Goal: Task Accomplishment & Management: Complete application form

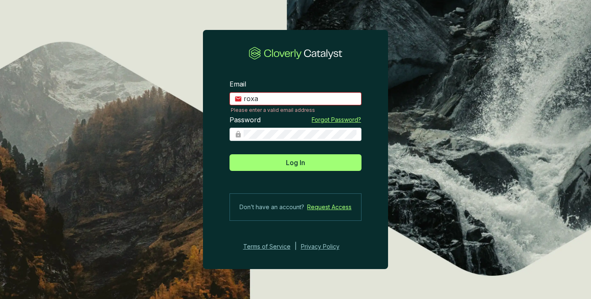
type input "[PERSON_NAME][EMAIL_ADDRESS][DOMAIN_NAME]"
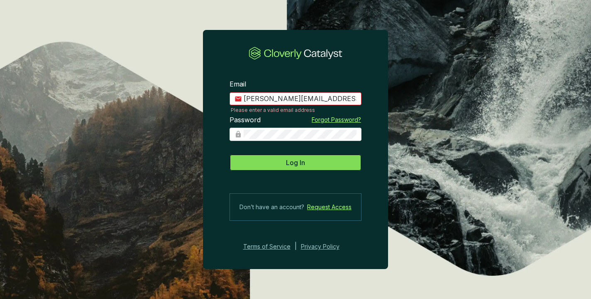
click at [301, 159] on span "Log In" at bounding box center [295, 162] width 19 height 10
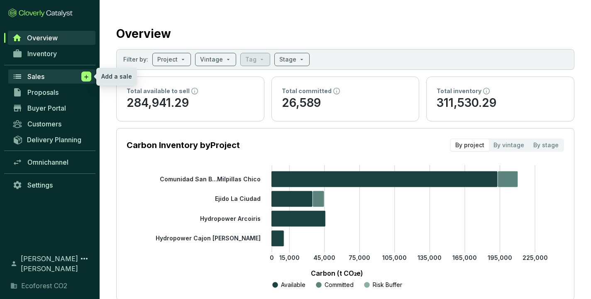
click at [90, 74] on span at bounding box center [86, 76] width 10 height 10
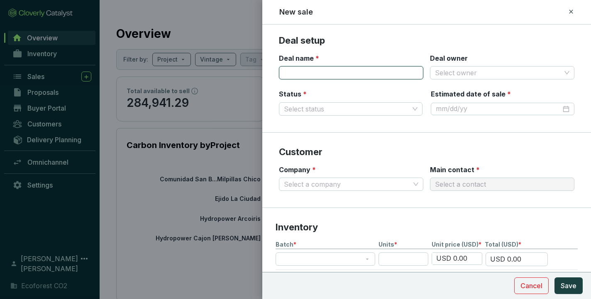
click at [331, 69] on input "Deal name *" at bounding box center [351, 72] width 145 height 13
type input "ClimateTrade"
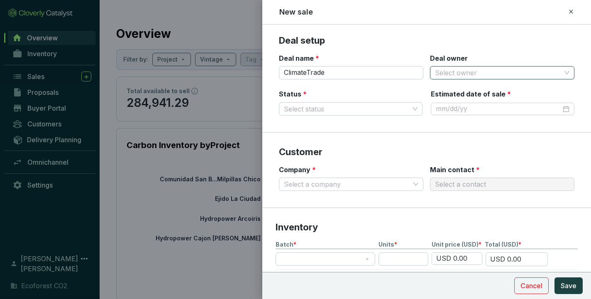
click at [454, 71] on input "Deal owner" at bounding box center [498, 72] width 126 height 12
type input "[PERSON_NAME]"
click at [485, 48] on section "Deal setup Deal name * ClimateTrade Deal owner Select owner Status * Select sta…" at bounding box center [426, 83] width 329 height 98
click at [469, 74] on input "Deal owner" at bounding box center [498, 72] width 126 height 12
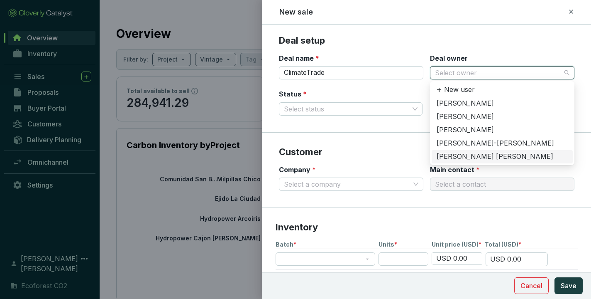
click at [470, 154] on div "[PERSON_NAME] [PERSON_NAME]" at bounding box center [502, 156] width 131 height 9
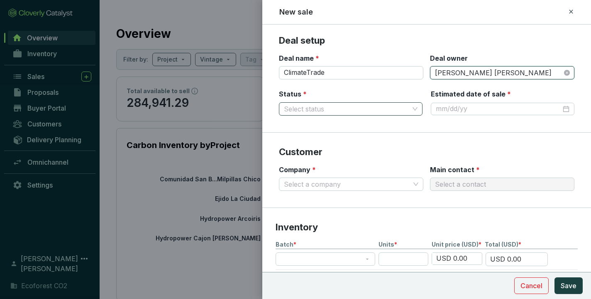
click at [334, 108] on input "Status *" at bounding box center [346, 109] width 125 height 12
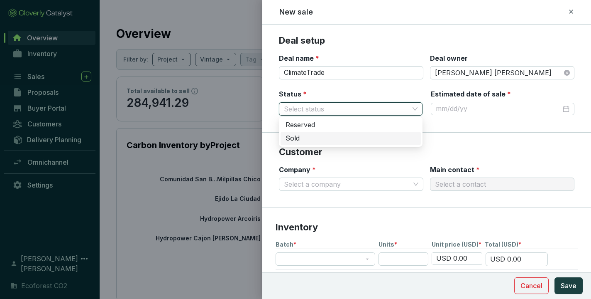
click at [309, 138] on div "Sold" at bounding box center [351, 138] width 130 height 9
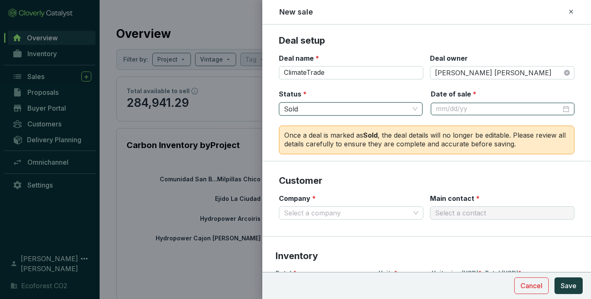
click at [477, 105] on input "Date of sale *" at bounding box center [498, 108] width 125 height 9
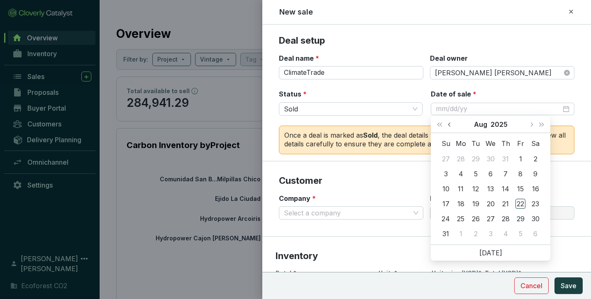
click at [451, 123] on span "Previous month (PageUp)" at bounding box center [450, 124] width 4 height 4
type input "[DATE]"
click at [462, 216] on div "28" at bounding box center [461, 218] width 10 height 10
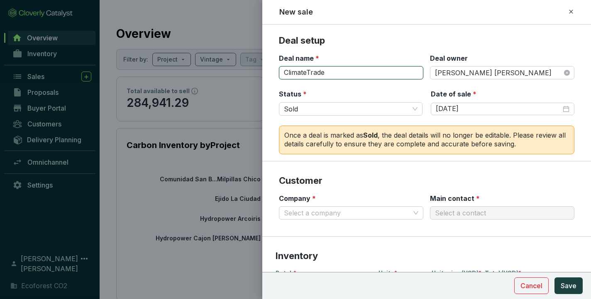
click at [345, 69] on input "ClimateTrade" at bounding box center [351, 72] width 145 height 13
type input "BBVA ¿ES FRAUDE?"
click at [404, 209] on input "Company *" at bounding box center [347, 212] width 126 height 12
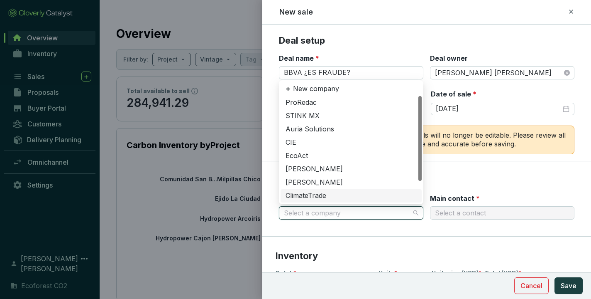
click at [321, 197] on div "ClimateTrade" at bounding box center [351, 195] width 131 height 9
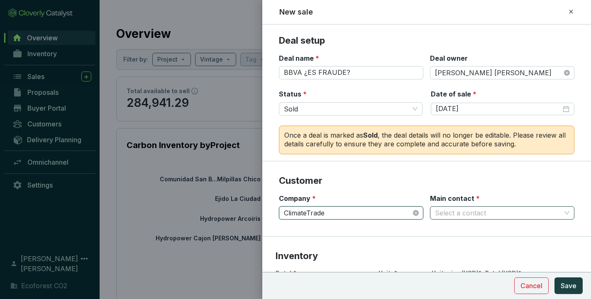
click at [468, 213] on input "Main contact *" at bounding box center [498, 212] width 126 height 12
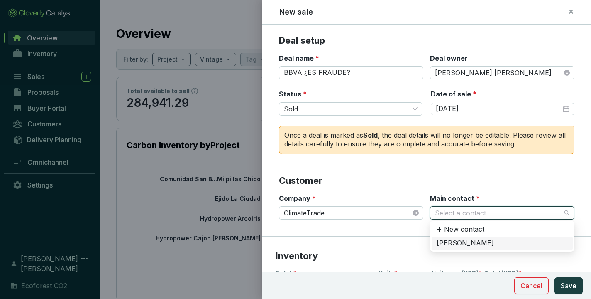
click at [455, 244] on div "[PERSON_NAME]" at bounding box center [502, 242] width 131 height 9
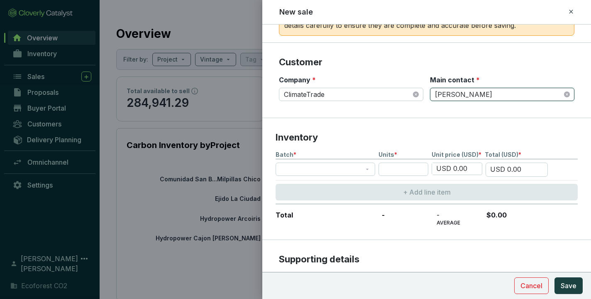
scroll to position [121, 0]
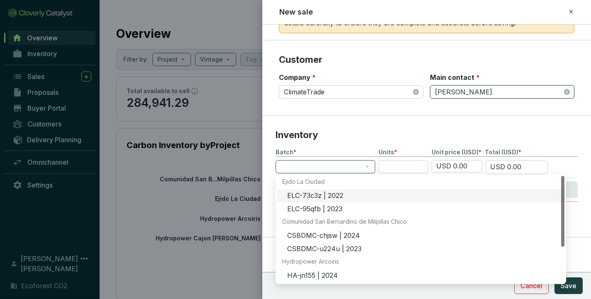
click at [368, 167] on span at bounding box center [326, 166] width 90 height 12
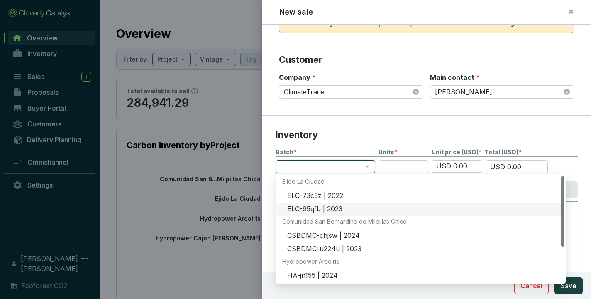
click at [329, 209] on div "ELC-95qfb | 2023" at bounding box center [423, 208] width 272 height 9
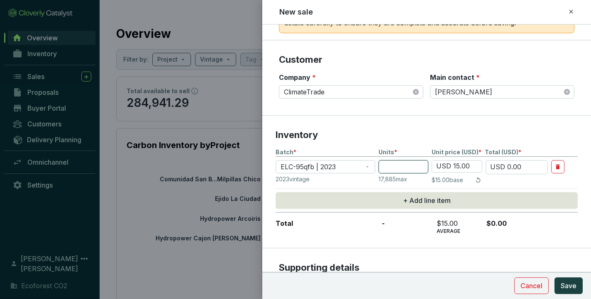
click at [406, 166] on input "number" at bounding box center [404, 166] width 50 height 13
type input "5"
type input "USD 75.00"
type input "5"
click at [464, 165] on input "USD 15.00" at bounding box center [457, 166] width 50 height 12
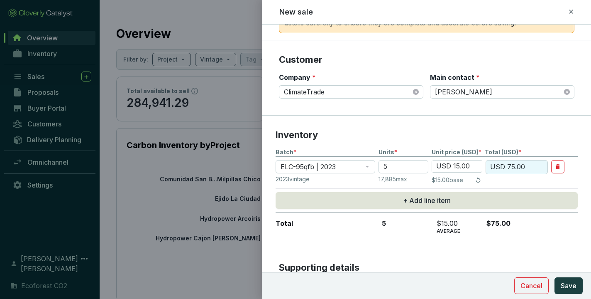
click at [471, 166] on input "USD 15.00" at bounding box center [457, 166] width 50 height 12
type input "USD 1.00"
type input "USD 5.00"
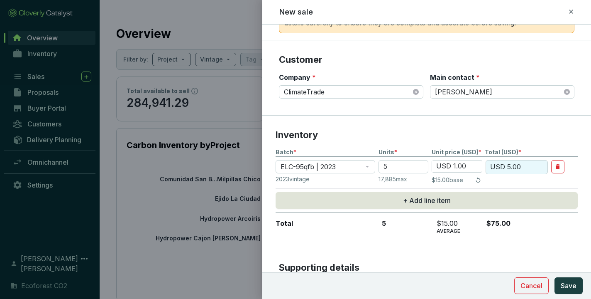
type input "USD 13.00"
type input "USD 65.00"
type input "USD 13.50"
type input "USD 67.50"
type input "USD 13.50"
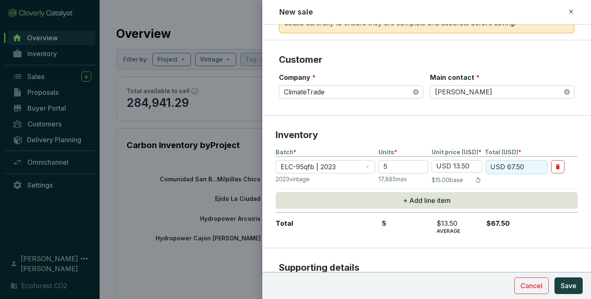
click at [516, 132] on p "Inventory" at bounding box center [427, 135] width 302 height 12
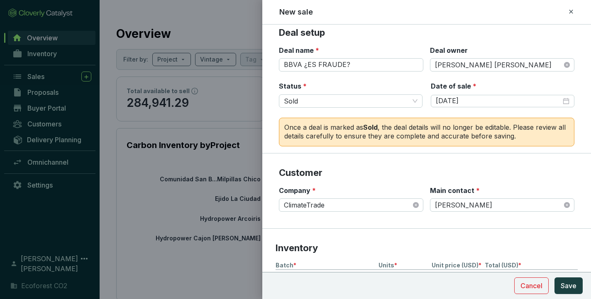
scroll to position [0, 0]
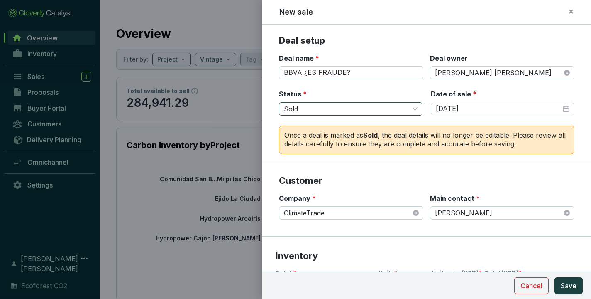
click at [417, 111] on span "Sold" at bounding box center [351, 109] width 134 height 12
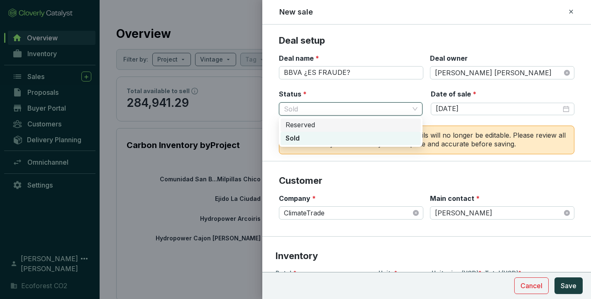
click at [341, 126] on div "Reserved" at bounding box center [351, 124] width 130 height 9
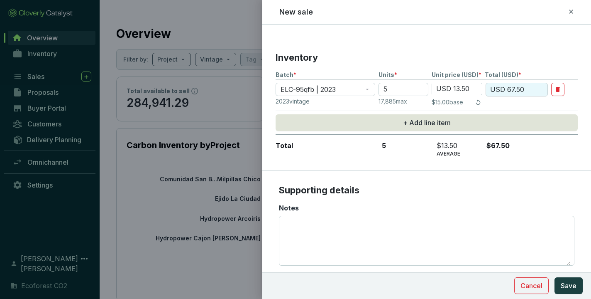
scroll to position [166, 0]
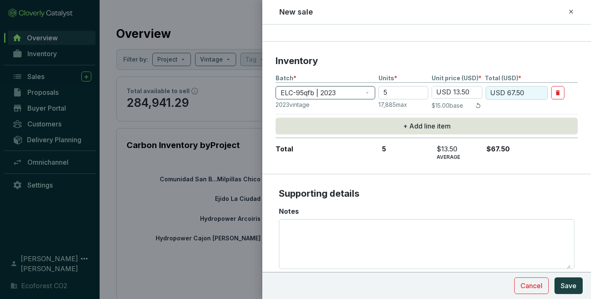
click at [365, 91] on span "ELC-95qfb | 2023" at bounding box center [326, 92] width 90 height 12
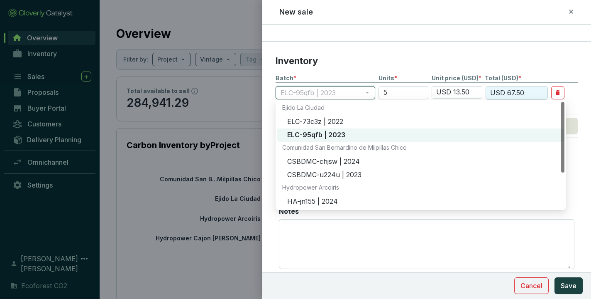
click at [334, 134] on div "ELC-95qfb | 2023" at bounding box center [423, 134] width 272 height 9
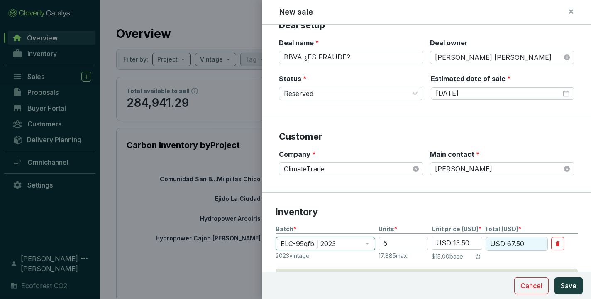
scroll to position [0, 0]
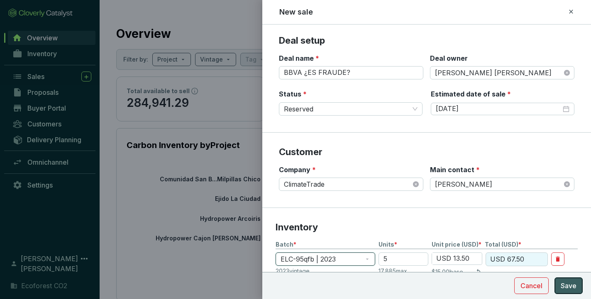
click at [561, 282] on span "Save" at bounding box center [569, 285] width 16 height 10
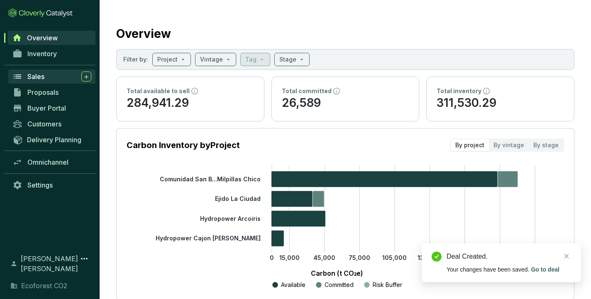
click at [53, 76] on div "Sales" at bounding box center [59, 76] width 64 height 10
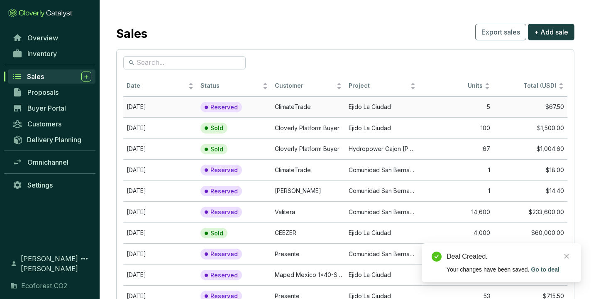
click at [501, 106] on td "$67.50" at bounding box center [531, 106] width 74 height 21
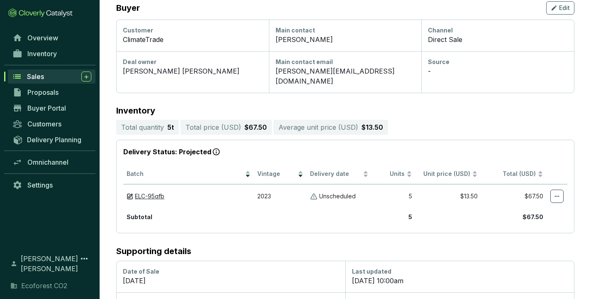
scroll to position [153, 0]
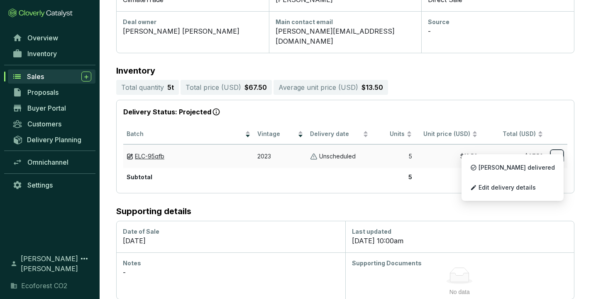
click at [559, 151] on icon at bounding box center [557, 156] width 7 height 10
click at [524, 188] on span "Edit delivery details" at bounding box center [507, 187] width 57 height 7
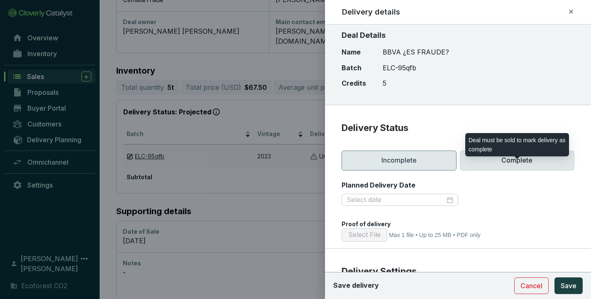
click at [513, 162] on p "Complete" at bounding box center [517, 160] width 115 height 20
click at [518, 160] on p "Complete" at bounding box center [517, 160] width 115 height 20
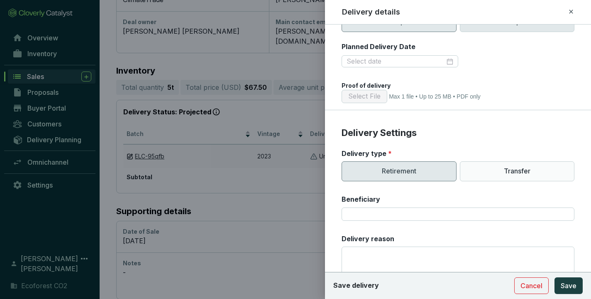
scroll to position [139, 0]
click at [407, 167] on p "Retirement" at bounding box center [399, 171] width 115 height 20
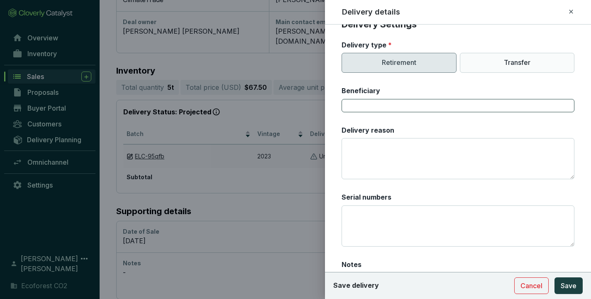
scroll to position [218, 0]
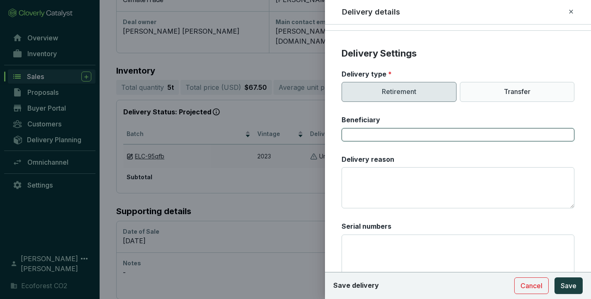
click at [373, 135] on input "Beneficiary" at bounding box center [458, 134] width 233 height 13
type input "BBVA ¿ES FRAUDE?"
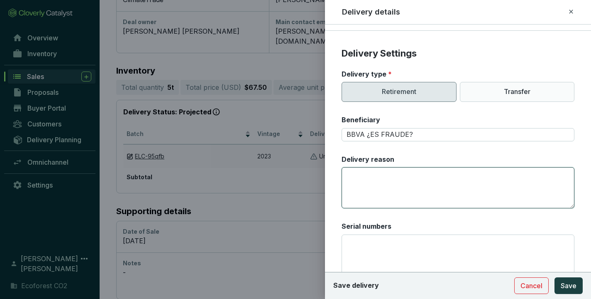
click at [377, 185] on textarea "Delivery reason" at bounding box center [458, 187] width 233 height 41
paste textarea "I am offsetting the carbon footprint of my organization"
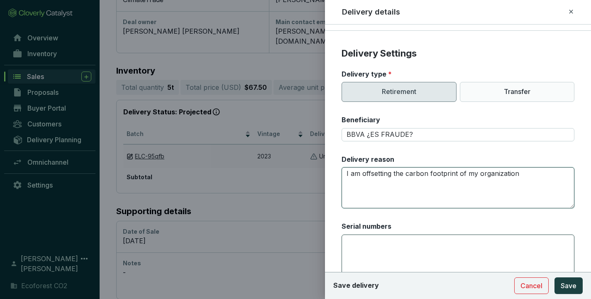
type textarea "I am offsetting the carbon footprint of my organization"
click at [363, 251] on textarea "Serial numbers" at bounding box center [458, 254] width 233 height 41
click at [434, 191] on textarea "I am offsetting the carbon footprint of my organization" at bounding box center [458, 187] width 233 height 41
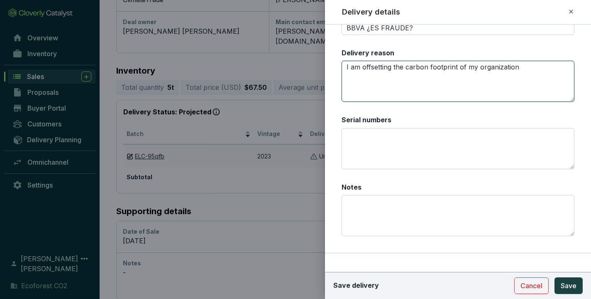
scroll to position [327, 0]
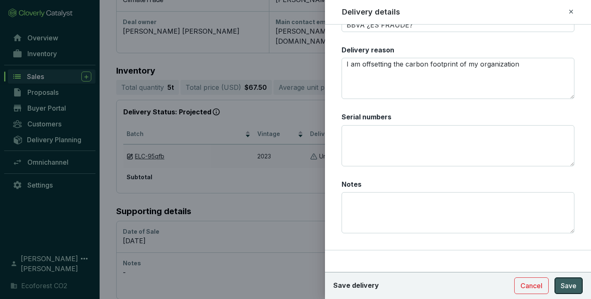
click at [570, 284] on span "Save" at bounding box center [569, 285] width 16 height 10
click at [564, 284] on span "Save" at bounding box center [569, 285] width 16 height 10
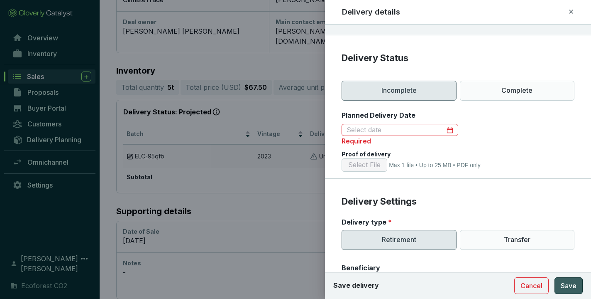
scroll to position [65, 0]
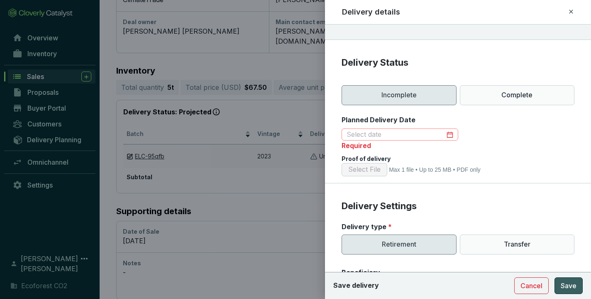
click at [449, 133] on div at bounding box center [400, 134] width 106 height 9
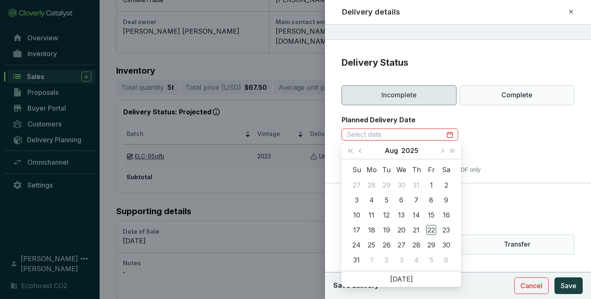
click at [488, 117] on div "Planned Delivery Date Required" at bounding box center [458, 133] width 233 height 36
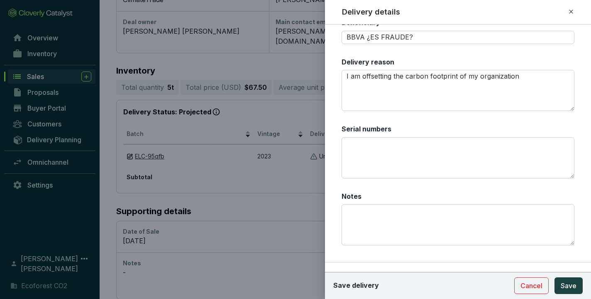
scroll to position [327, 0]
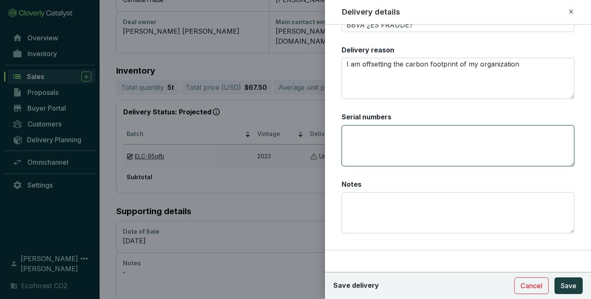
click at [373, 141] on textarea "Serial numbers" at bounding box center [458, 145] width 233 height 41
paste textarea "CAR-1-MX-1847-42-1869-DG-2023-8245-9493 to 9497"
type textarea "CAR-1-MX-1847-42-1869-DG-2023-8245-9493 to 9497"
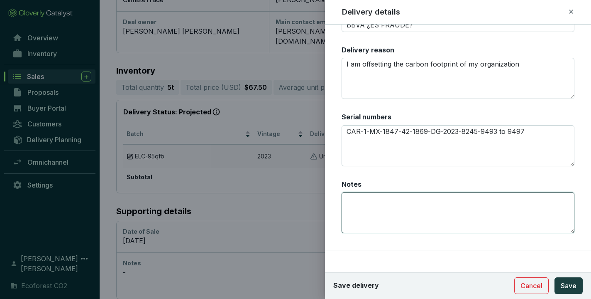
click at [394, 198] on textarea "Notes" at bounding box center [458, 212] width 233 height 41
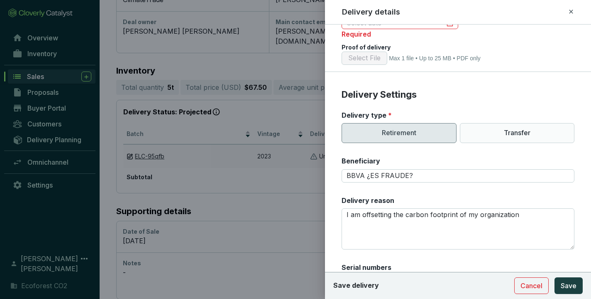
scroll to position [161, 0]
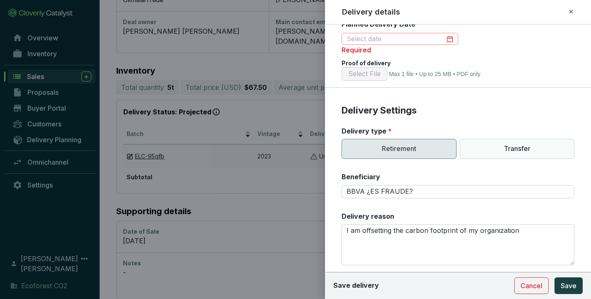
click at [448, 38] on div at bounding box center [400, 38] width 106 height 9
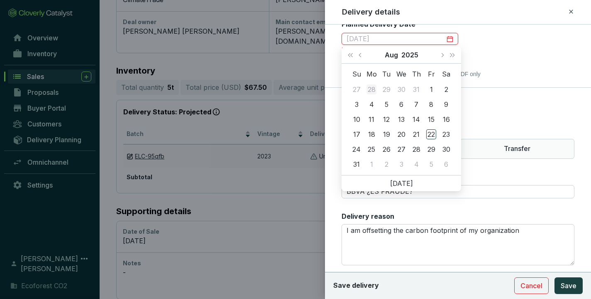
type input "[DATE]"
click at [360, 54] on span "Previous month (PageUp)" at bounding box center [361, 55] width 4 height 4
type input "[DATE]"
click at [387, 147] on div "29" at bounding box center [387, 149] width 10 height 10
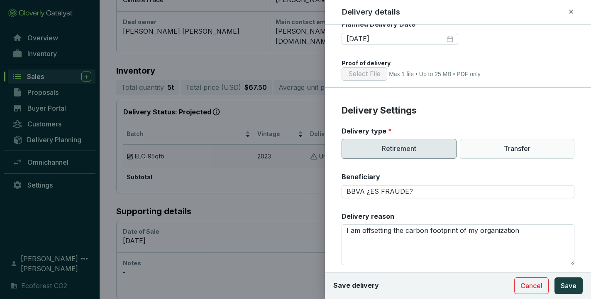
click at [500, 104] on p "Delivery Settings" at bounding box center [458, 110] width 233 height 12
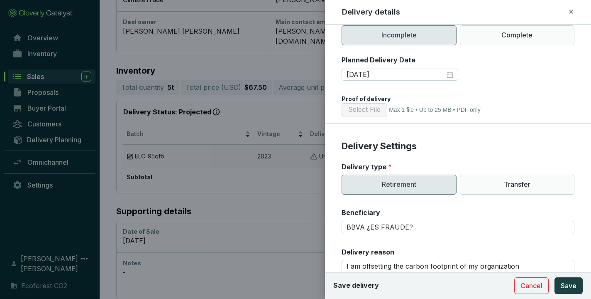
scroll to position [126, 0]
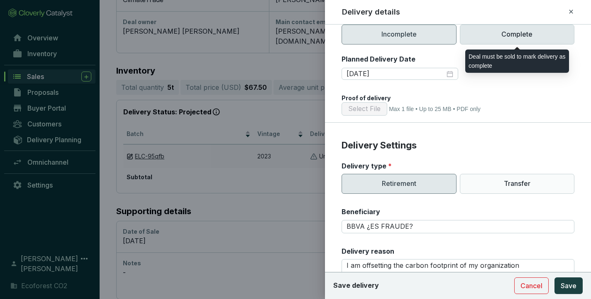
click at [513, 37] on p "Complete" at bounding box center [517, 35] width 115 height 20
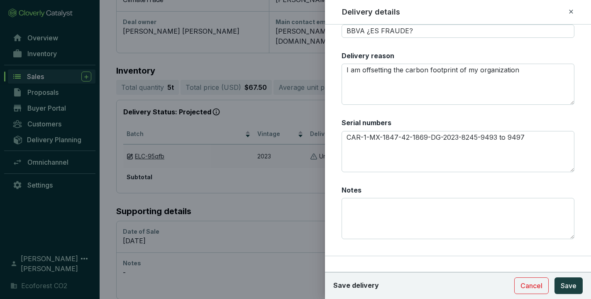
scroll to position [327, 0]
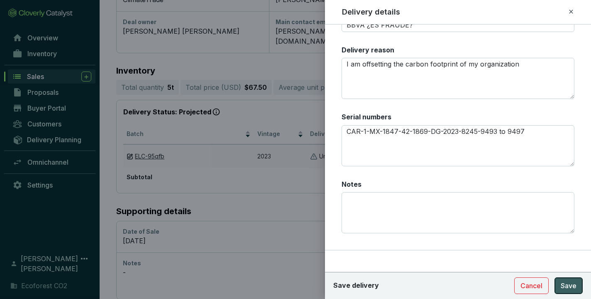
click at [566, 284] on span "Save" at bounding box center [569, 285] width 16 height 10
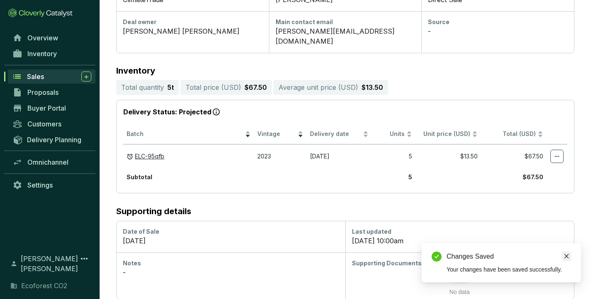
click at [566, 255] on icon "close" at bounding box center [567, 256] width 5 height 5
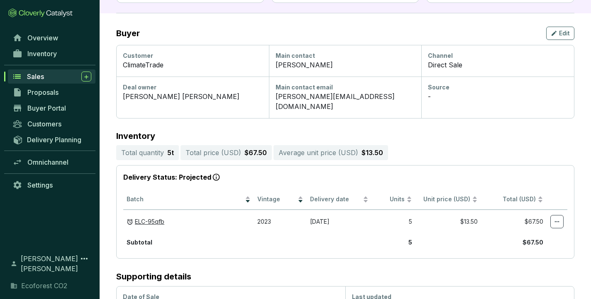
scroll to position [0, 0]
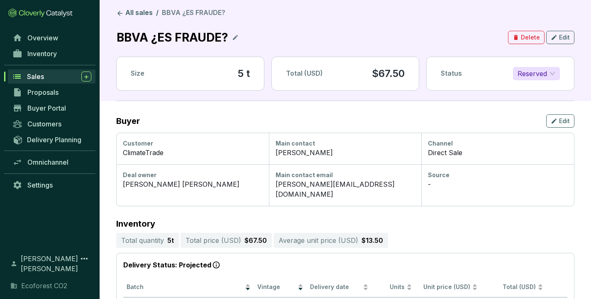
click at [37, 75] on span "Sales" at bounding box center [35, 76] width 17 height 8
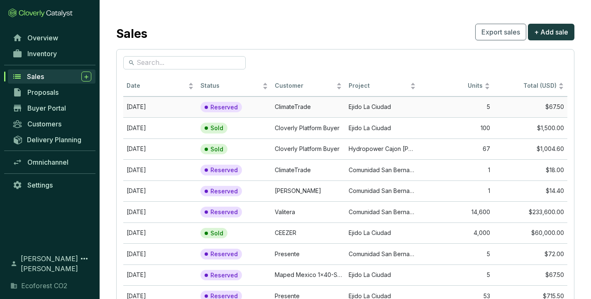
click at [299, 107] on td "ClimateTrade" at bounding box center [309, 106] width 74 height 21
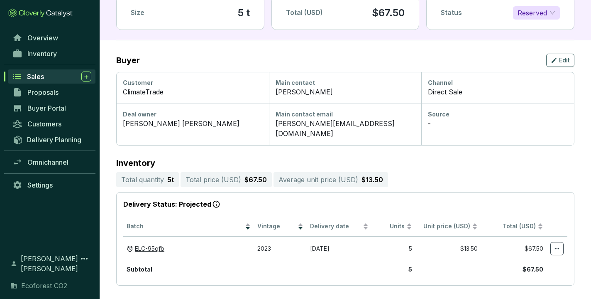
scroll to position [58, 0]
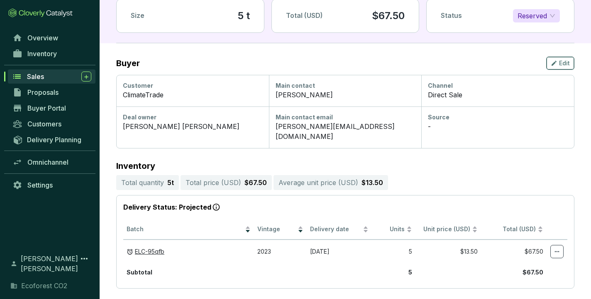
click at [563, 63] on span "Edit" at bounding box center [564, 63] width 11 height 8
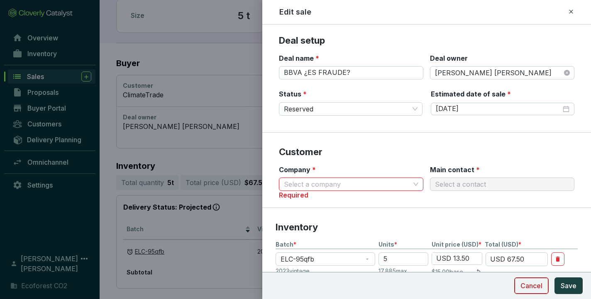
click at [530, 290] on button "Cancel" at bounding box center [532, 285] width 34 height 17
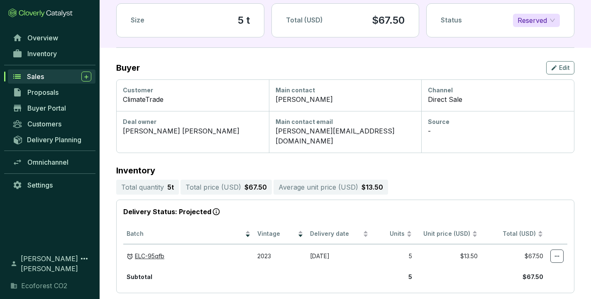
scroll to position [0, 0]
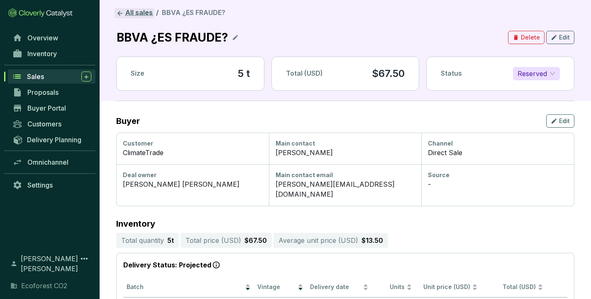
click at [134, 13] on link "All sales" at bounding box center [135, 13] width 40 height 10
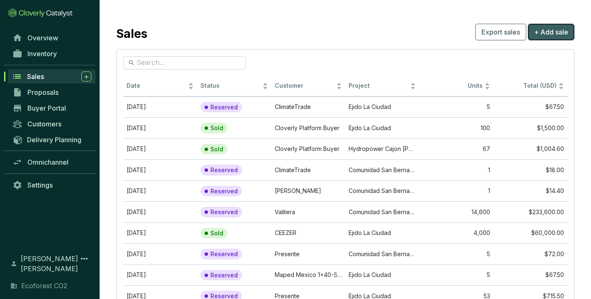
click at [542, 30] on span "+ Add sale" at bounding box center [551, 32] width 34 height 10
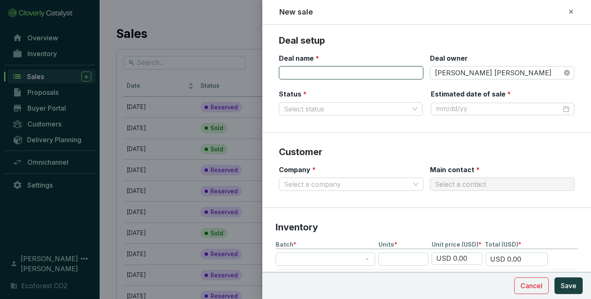
click at [379, 76] on input "Deal name *" at bounding box center [351, 72] width 145 height 13
type input "BBVA PUNTOS"
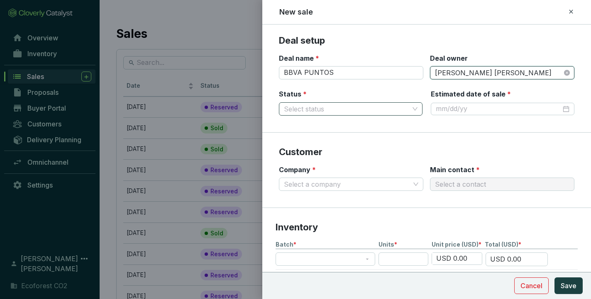
click at [385, 104] on input "Status *" at bounding box center [346, 109] width 125 height 12
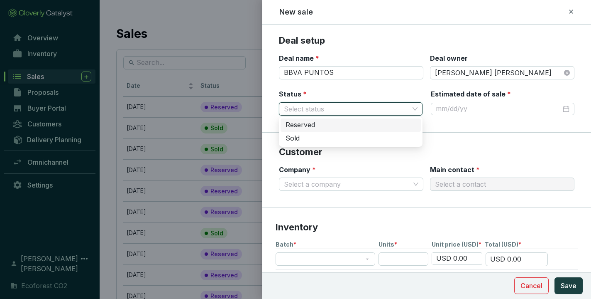
click at [346, 125] on div "Reserved" at bounding box center [351, 124] width 130 height 9
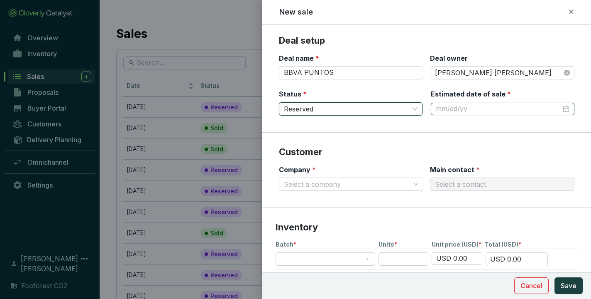
click at [500, 107] on input "Estimated date of sale *" at bounding box center [498, 108] width 125 height 9
click at [505, 105] on input "Estimated date of sale *" at bounding box center [498, 108] width 125 height 9
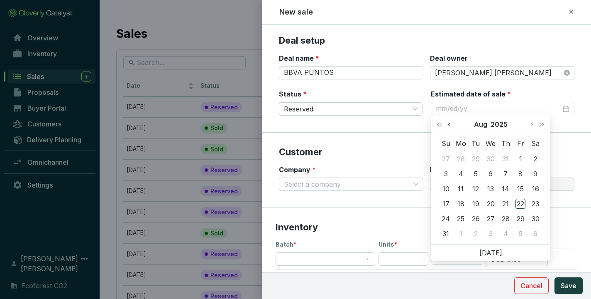
click at [450, 124] on span "Previous month (PageUp)" at bounding box center [450, 124] width 4 height 4
type input "[DATE]"
click at [504, 186] on div "17" at bounding box center [506, 189] width 10 height 10
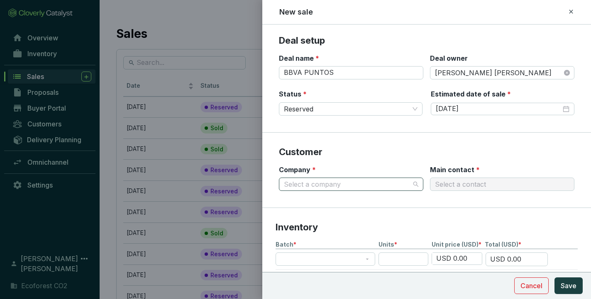
click at [409, 181] on input "Company *" at bounding box center [347, 184] width 126 height 12
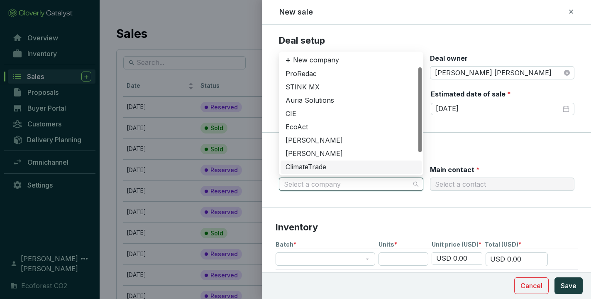
click at [356, 165] on div "ClimateTrade" at bounding box center [351, 166] width 131 height 9
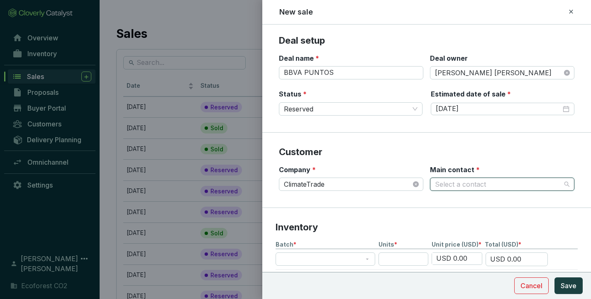
click at [463, 183] on input "Main contact *" at bounding box center [498, 184] width 126 height 12
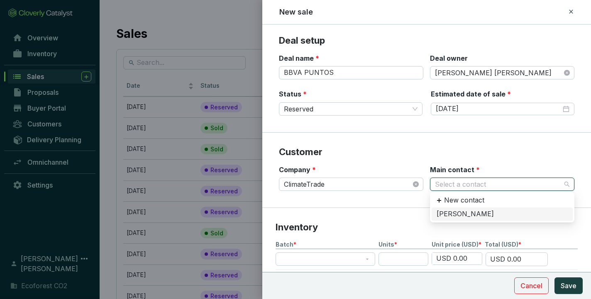
click at [456, 212] on div "[PERSON_NAME]" at bounding box center [502, 213] width 131 height 9
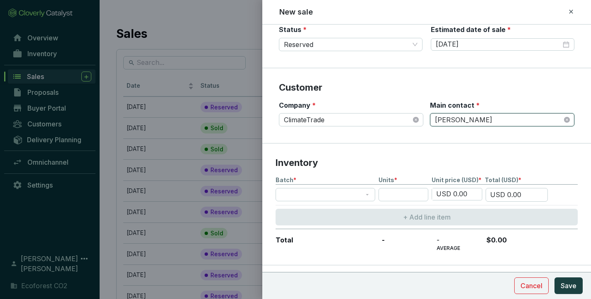
scroll to position [82, 0]
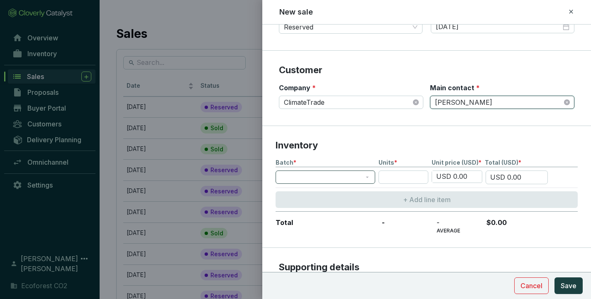
click at [365, 176] on span at bounding box center [326, 177] width 90 height 12
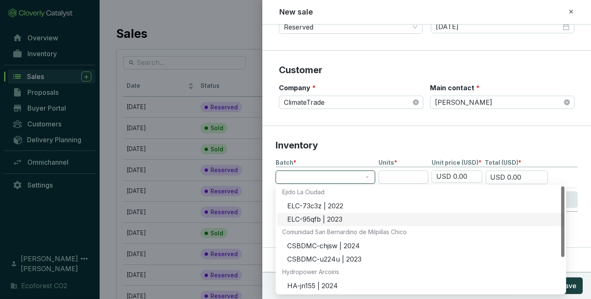
click at [337, 216] on div "ELC-95qfb | 2023" at bounding box center [423, 219] width 272 height 9
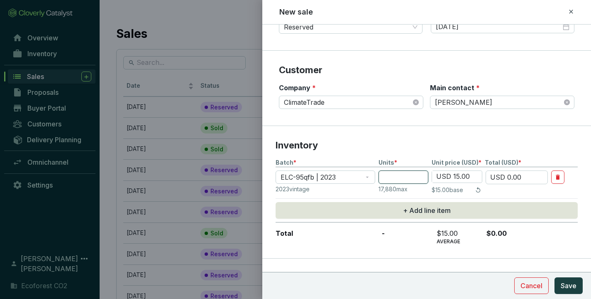
click at [416, 178] on input "number" at bounding box center [404, 176] width 50 height 13
type input "4"
type input "USD 60.00"
type input "4"
type input "USD 1.00"
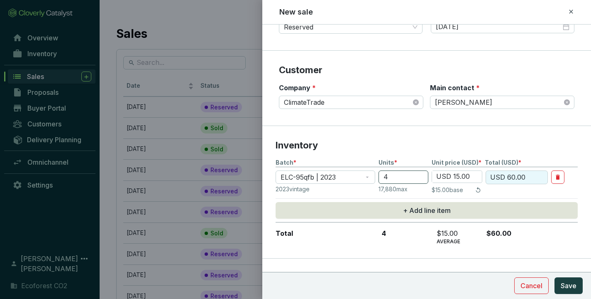
type input "USD 4.00"
type input "USD 13.00"
type input "USD 52.00"
type input "USD 513.00"
type input "USD 2,052.00"
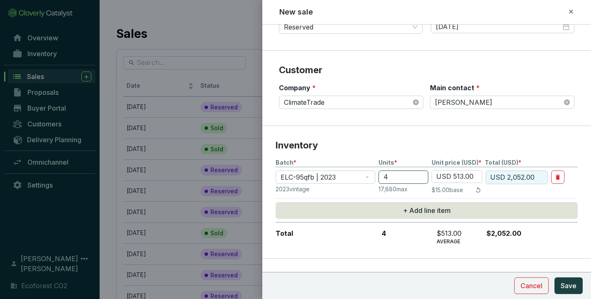
type input "USD 13.00"
type input "USD 52.00"
type input "USD 13.50"
type input "USD 54.00"
type input "USD 13.50"
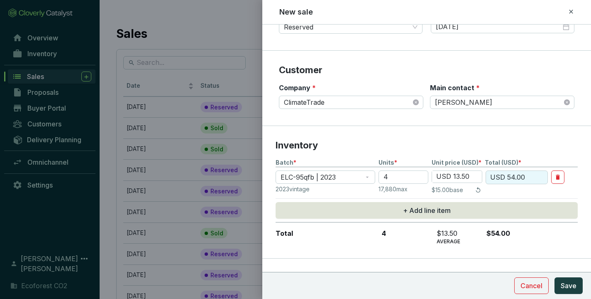
click at [579, 142] on section "Inventory Batch * Units * Unit price (USD) * Total (USD) * ELC-95qfb | 2023 4 U…" at bounding box center [426, 192] width 329 height 132
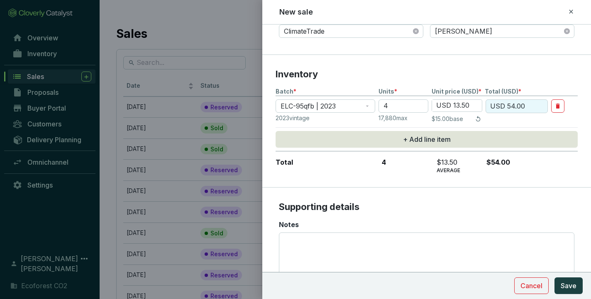
scroll to position [167, 0]
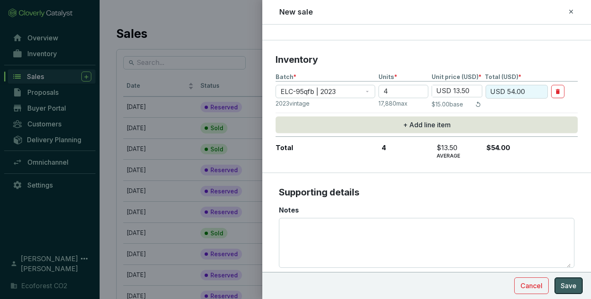
click at [568, 286] on span "Save" at bounding box center [569, 285] width 16 height 10
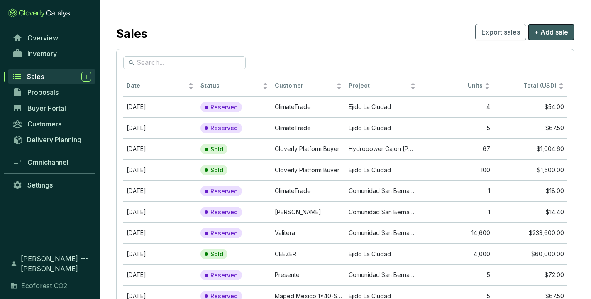
click at [542, 29] on span "+ Add sale" at bounding box center [551, 32] width 34 height 10
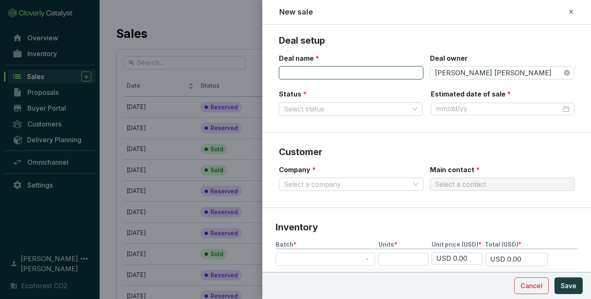
click at [367, 72] on input "Deal name *" at bounding box center [351, 72] width 145 height 13
type input "ClimateTrade"
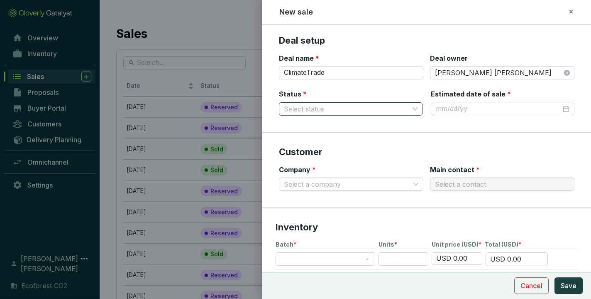
click at [358, 103] on input "Status *" at bounding box center [346, 109] width 125 height 12
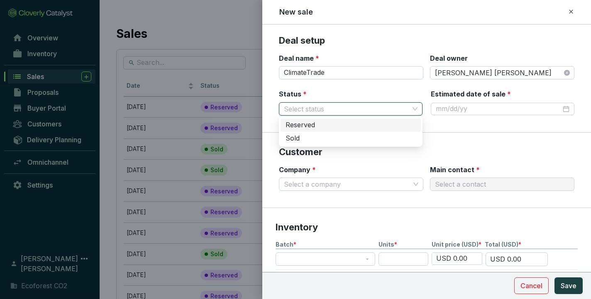
click at [340, 124] on div "Reserved" at bounding box center [351, 124] width 130 height 9
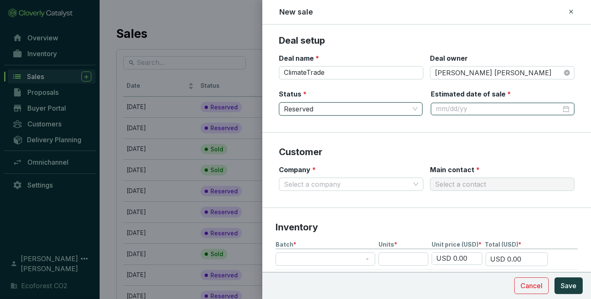
click at [498, 112] on input "Estimated date of sale *" at bounding box center [498, 108] width 125 height 9
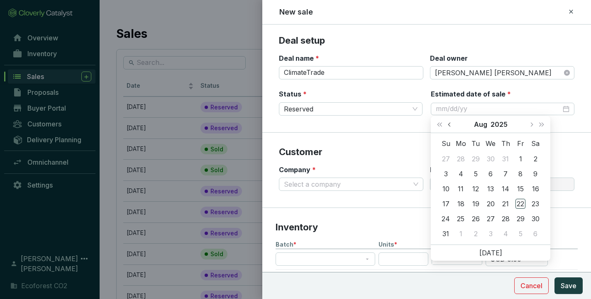
click at [451, 124] on span "Previous month (PageUp)" at bounding box center [450, 124] width 4 height 4
type input "[DATE]"
click at [463, 189] on div "14" at bounding box center [461, 189] width 10 height 10
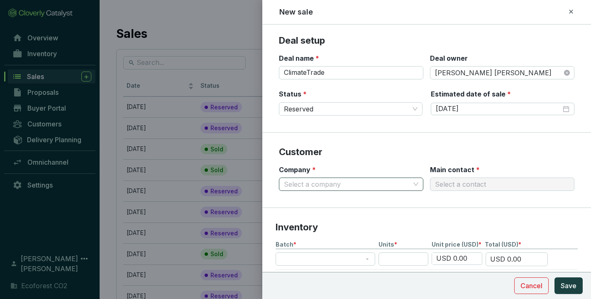
click at [383, 184] on input "Company *" at bounding box center [347, 184] width 126 height 12
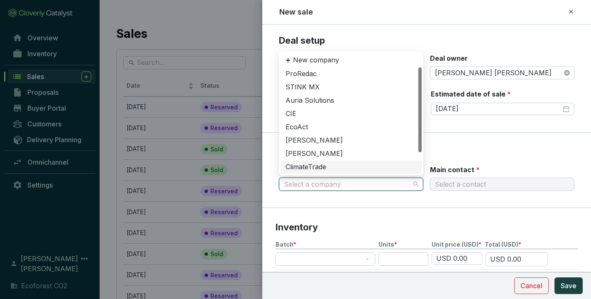
click at [346, 163] on div "ClimateTrade" at bounding box center [351, 166] width 131 height 9
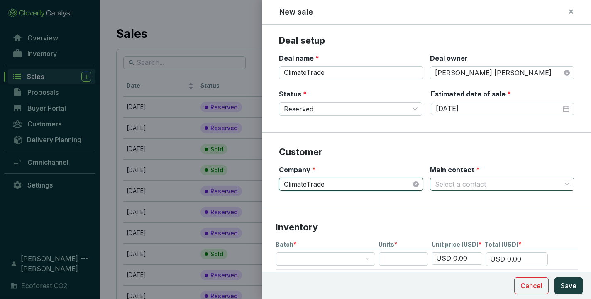
click at [448, 184] on input "Main contact *" at bounding box center [498, 184] width 126 height 12
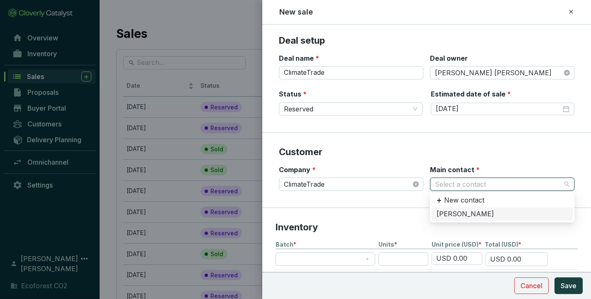
click at [446, 215] on div "[PERSON_NAME]" at bounding box center [502, 213] width 131 height 9
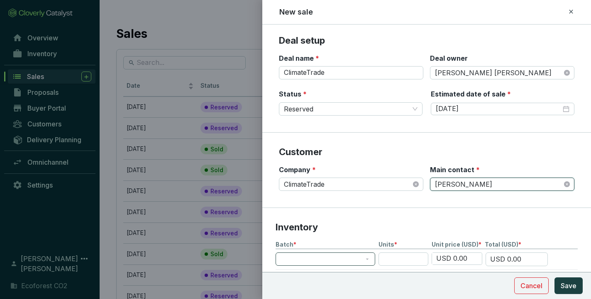
click at [368, 256] on span at bounding box center [326, 258] width 90 height 12
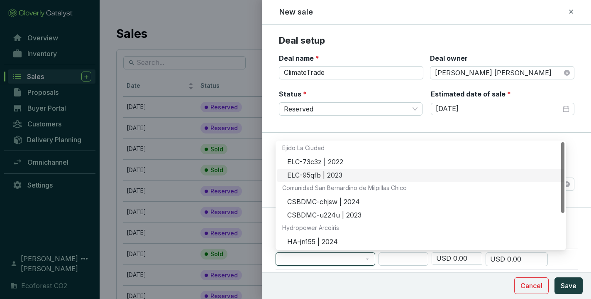
click at [331, 172] on div "ELC-95qfb | 2023" at bounding box center [423, 175] width 272 height 9
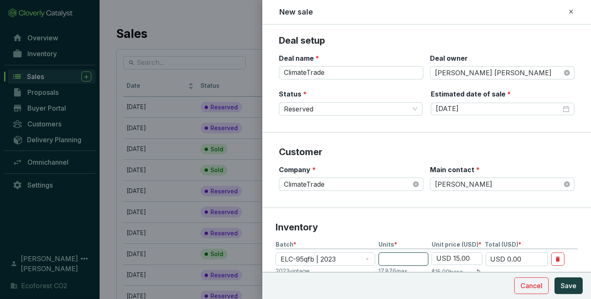
click at [398, 252] on input "number" at bounding box center [404, 258] width 50 height 13
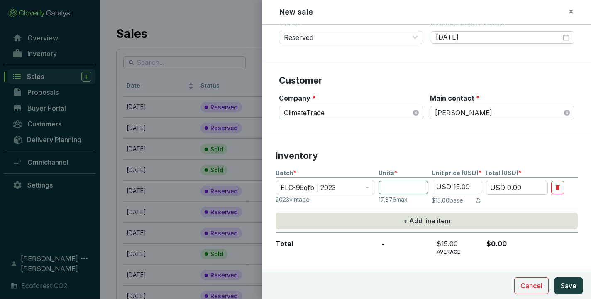
scroll to position [120, 0]
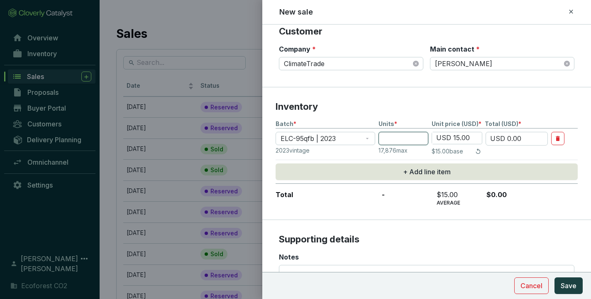
type input "1"
type input "USD 15.00"
type input "12"
type input "USD 180.00"
type input "12"
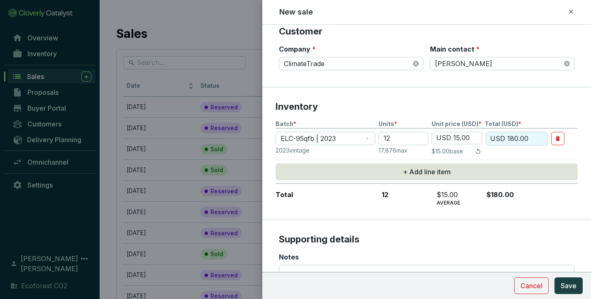
click at [458, 139] on input "USD 15.00" at bounding box center [457, 138] width 50 height 12
type input "USD 1.00"
type input "USD 12.00"
type input "USD 13.00"
type input "USD 156.00"
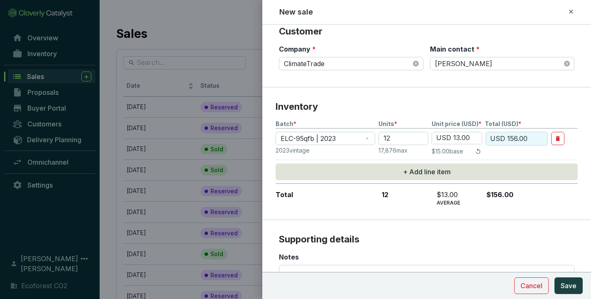
type input "USD 13.50"
type input "USD 162.00"
type input "USD 13.50"
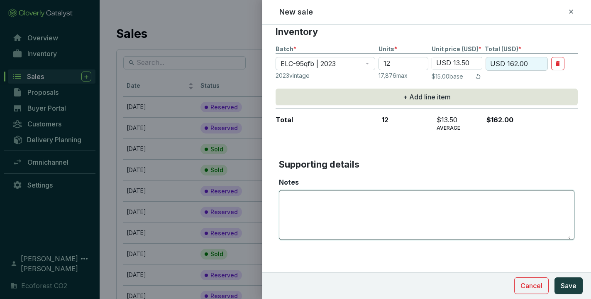
click at [397, 197] on textarea "Notes" at bounding box center [427, 214] width 288 height 49
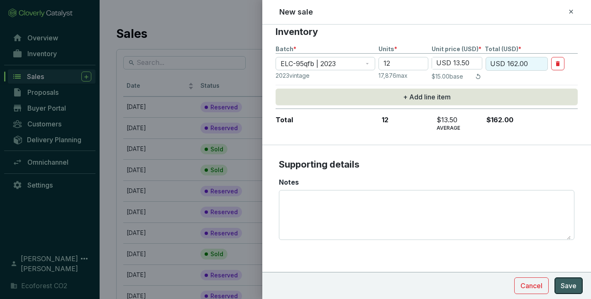
click at [565, 284] on span "Save" at bounding box center [569, 285] width 16 height 10
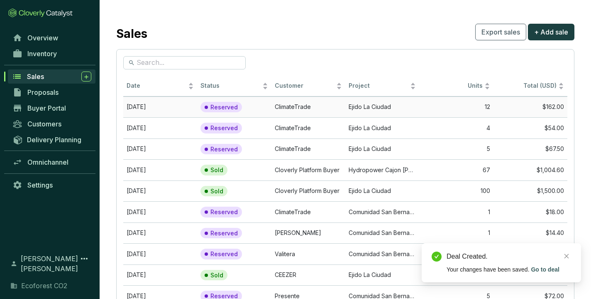
click at [442, 110] on td "12" at bounding box center [456, 106] width 74 height 21
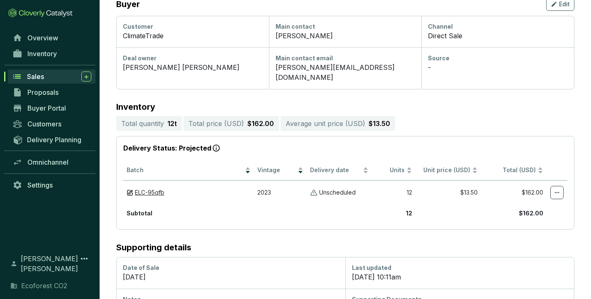
scroll to position [153, 0]
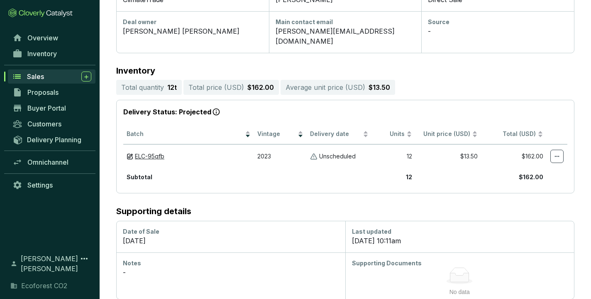
click at [457, 278] on ellipse at bounding box center [460, 281] width 26 height 6
click at [393, 259] on div "Supporting Documents" at bounding box center [460, 263] width 216 height 8
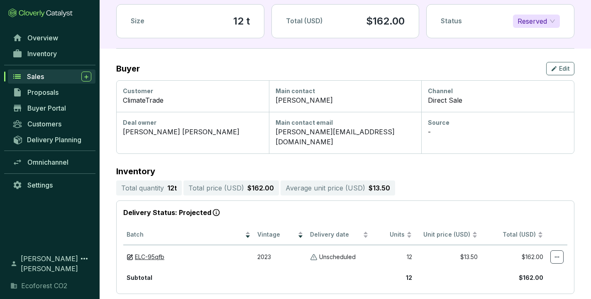
scroll to position [0, 0]
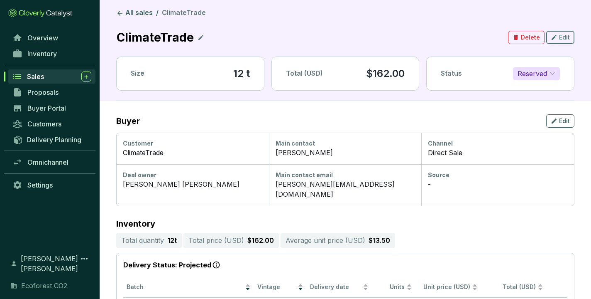
click at [557, 38] on icon "button" at bounding box center [554, 37] width 7 height 10
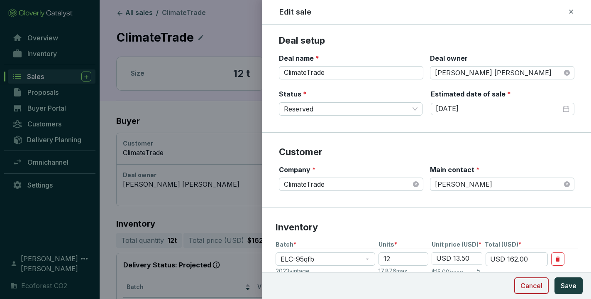
click at [529, 283] on span "Cancel" at bounding box center [532, 285] width 22 height 10
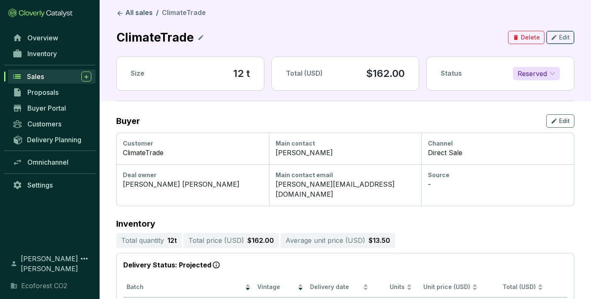
click at [559, 39] on span "Edit" at bounding box center [564, 37] width 11 height 8
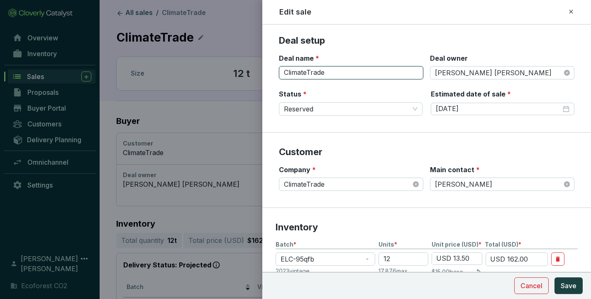
click at [358, 70] on input "ClimateTrade" at bounding box center [351, 72] width 145 height 13
type input "C"
type input "Agora Partnerships"
click at [568, 280] on span "Save" at bounding box center [569, 285] width 16 height 10
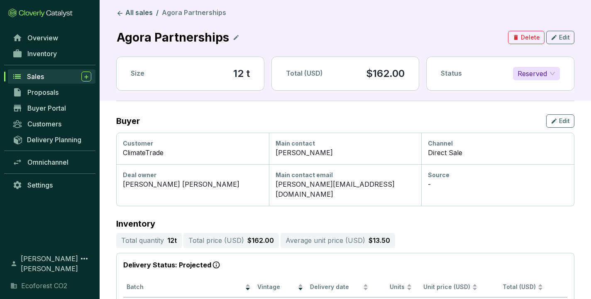
click at [234, 37] on icon at bounding box center [236, 37] width 5 height 5
click at [280, 28] on section "All sales / Agora Partnerships Agora Partnerships Delete Edit Size 12 t Total (…" at bounding box center [345, 54] width 458 height 93
click at [246, 34] on icon at bounding box center [249, 37] width 7 height 10
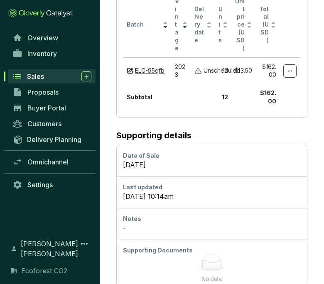
scroll to position [432, 0]
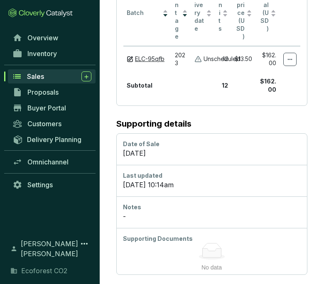
click at [213, 253] on icon at bounding box center [211, 252] width 19 height 9
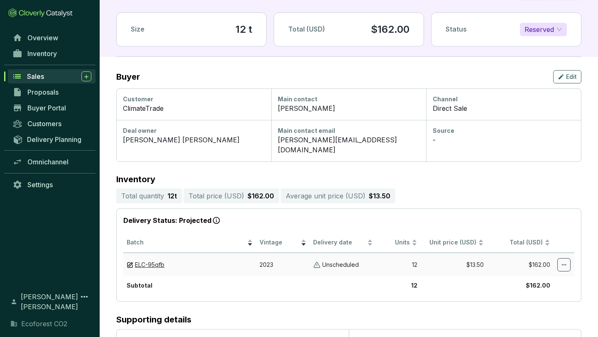
scroll to position [0, 0]
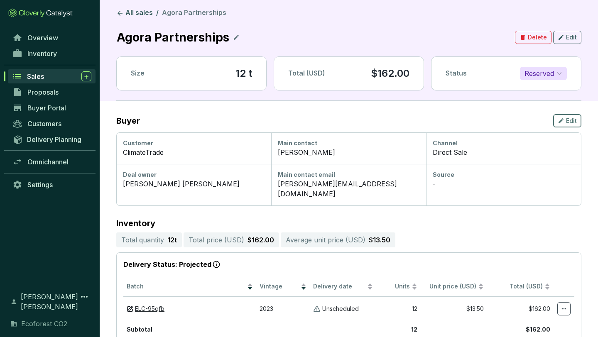
click at [561, 120] on icon "button" at bounding box center [561, 120] width 5 height 5
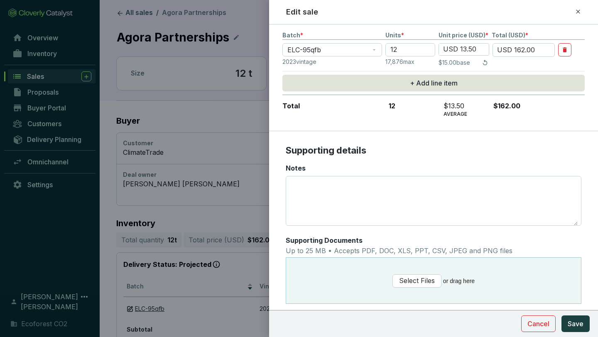
scroll to position [224, 0]
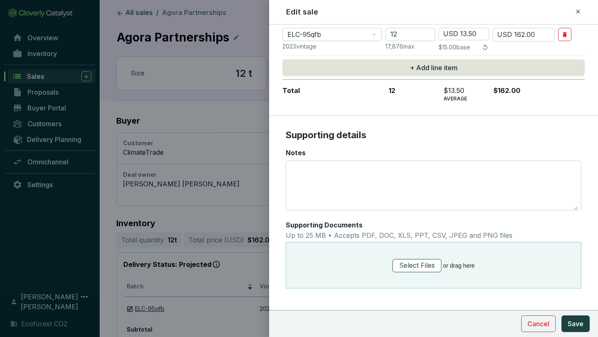
click at [424, 260] on span "Select Files" at bounding box center [417, 265] width 36 height 10
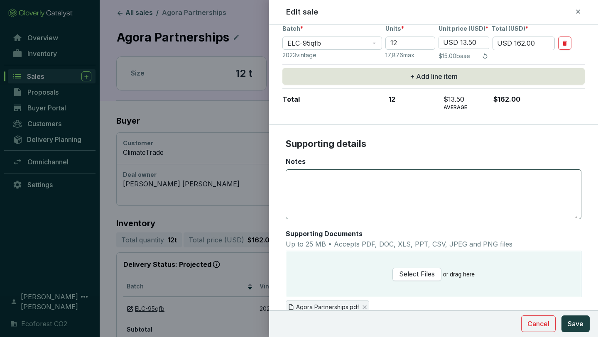
scroll to position [203, 0]
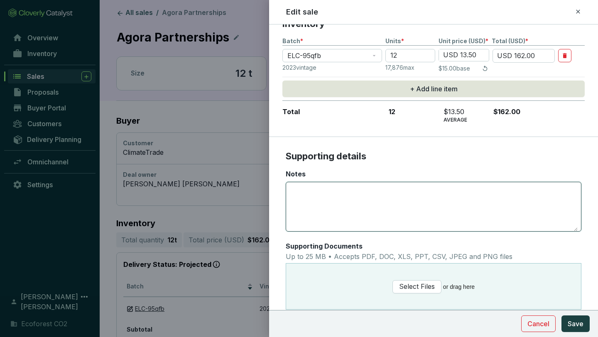
click at [391, 195] on textarea "Notes" at bounding box center [433, 206] width 288 height 49
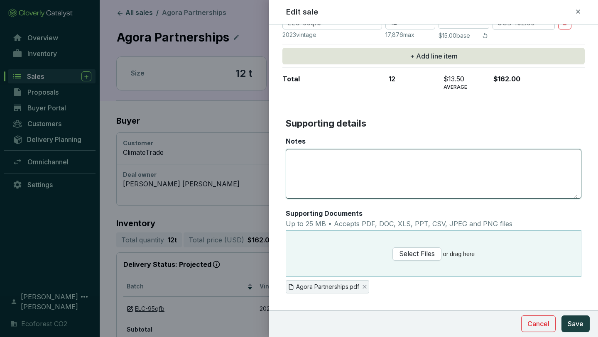
scroll to position [241, 0]
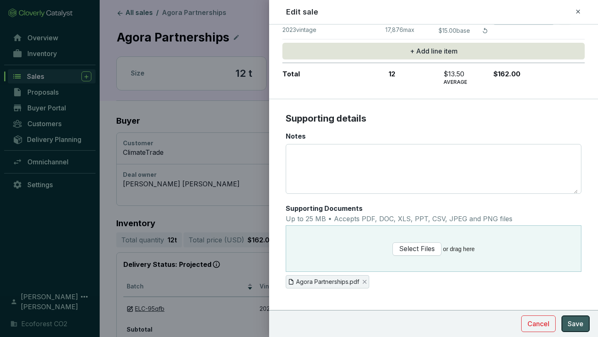
click at [576, 298] on span "Save" at bounding box center [576, 324] width 16 height 10
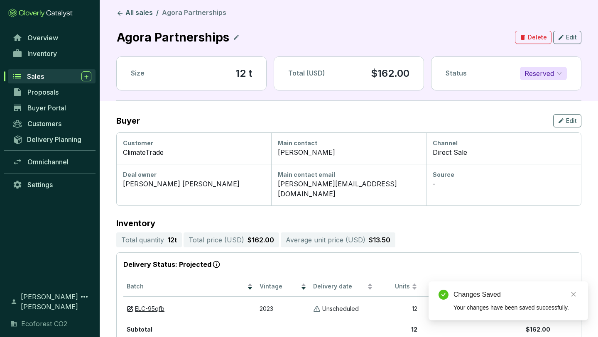
click at [46, 78] on div "Sales" at bounding box center [59, 76] width 64 height 10
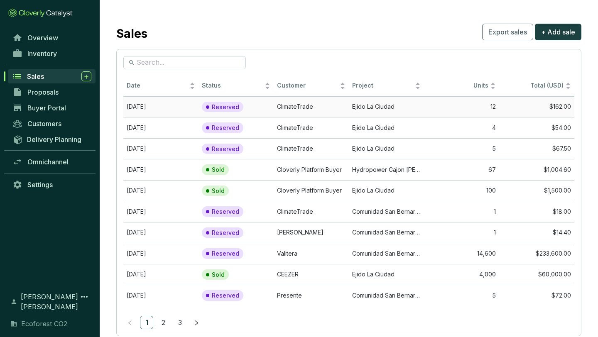
click at [311, 103] on td "ClimateTrade" at bounding box center [311, 106] width 75 height 21
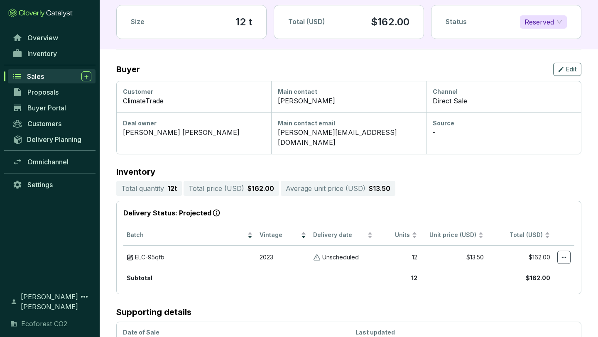
scroll to position [102, 0]
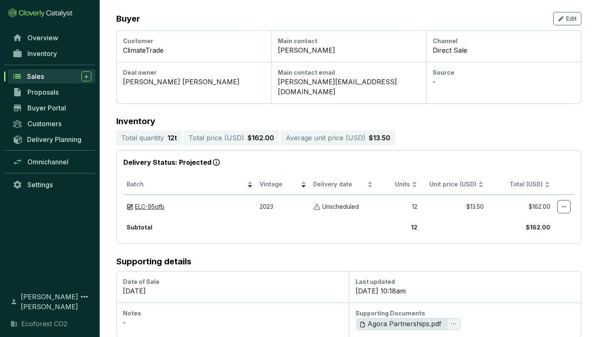
click at [398, 298] on span "Agora Partnerships.pdf" at bounding box center [400, 324] width 82 height 10
click at [453, 298] on icon "ellipsis" at bounding box center [453, 324] width 7 height 7
click at [483, 291] on div "Last updated [DATE] 10:18am" at bounding box center [465, 287] width 233 height 32
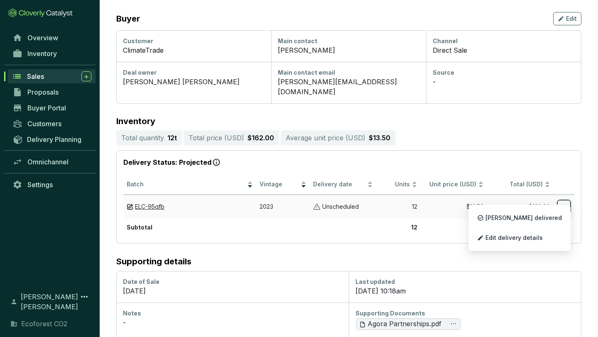
click at [563, 202] on icon at bounding box center [564, 207] width 7 height 10
click at [527, 237] on span "Edit delivery details" at bounding box center [513, 238] width 57 height 7
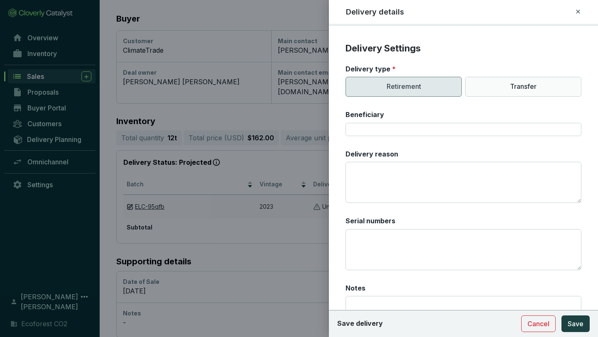
scroll to position [223, 0]
click at [394, 88] on p "Retirement" at bounding box center [404, 86] width 116 height 20
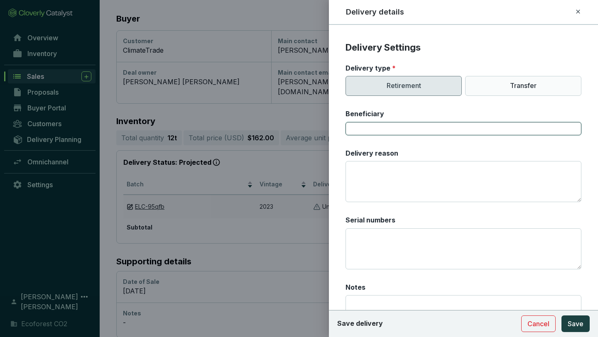
click at [391, 124] on input "Beneficiary" at bounding box center [464, 128] width 236 height 13
type input "Agora Partnerships"
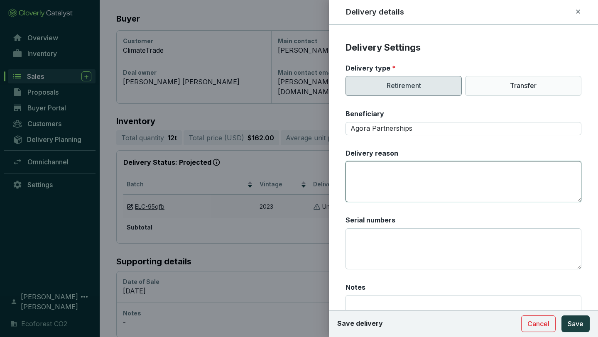
click at [358, 162] on textarea "Delivery reason" at bounding box center [464, 181] width 236 height 41
paste textarea "I am offsetting the carbon footprint of my organization"
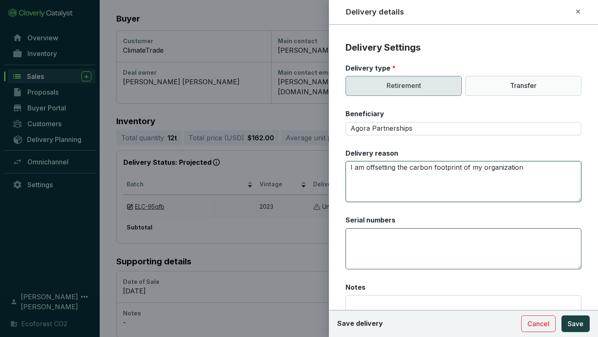
type textarea "I am offsetting the carbon footprint of my organization"
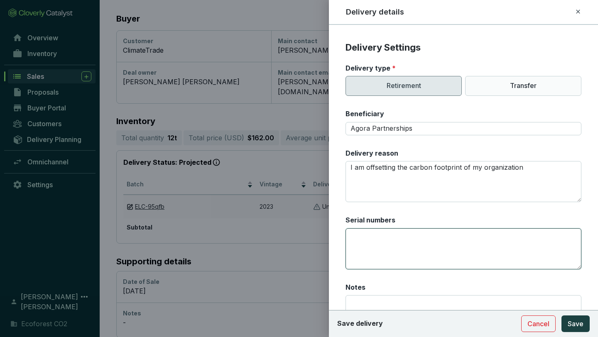
click at [370, 242] on textarea "Serial numbers" at bounding box center [464, 248] width 236 height 41
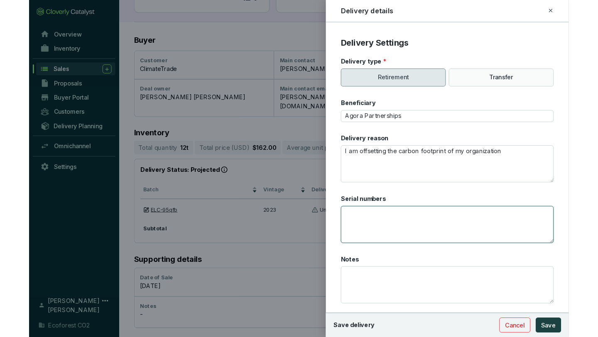
scroll to position [66, 0]
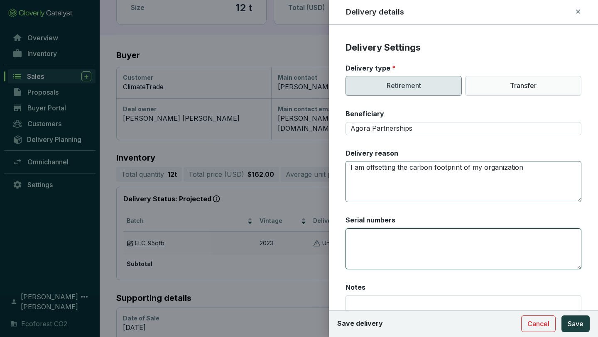
paste textarea "CAR-1-MX-1847-42-1869-DG-2023-8245-4653 to 4664"
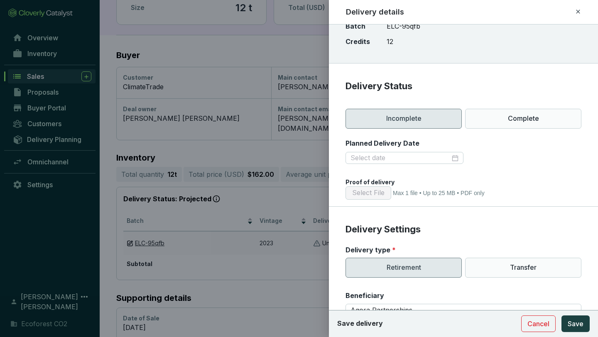
scroll to position [41, 0]
type textarea "CAR-1-MX-1847-42-1869-DG-2023-8245-4653 to 4664"
click at [578, 298] on span "Save" at bounding box center [576, 324] width 16 height 10
click at [456, 160] on div at bounding box center [405, 158] width 108 height 9
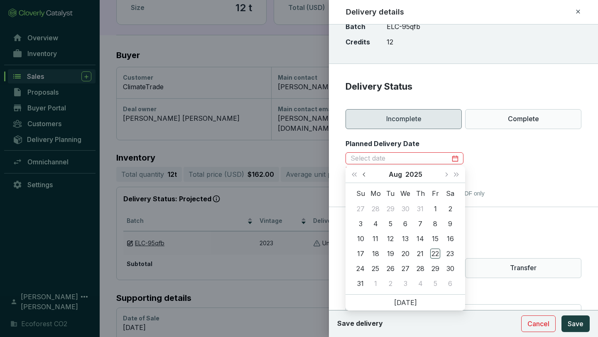
click at [365, 172] on span "Previous month (PageUp)" at bounding box center [365, 174] width 4 height 4
type input "[DATE]"
click at [374, 238] on div "14" at bounding box center [375, 239] width 10 height 10
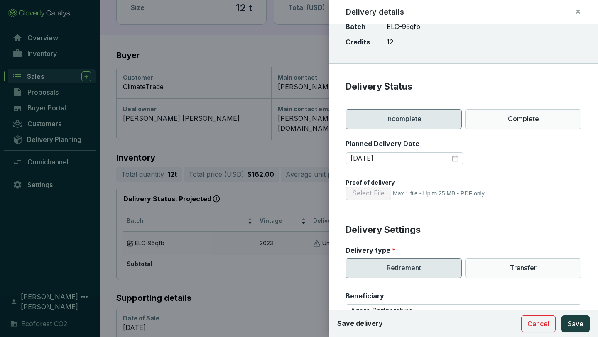
click at [535, 172] on section "Planned Delivery Date [DATE]" at bounding box center [464, 157] width 236 height 36
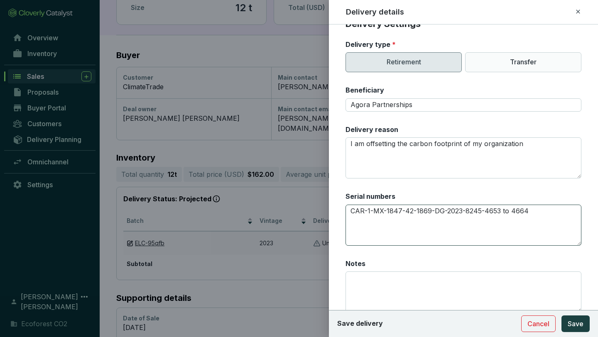
scroll to position [288, 0]
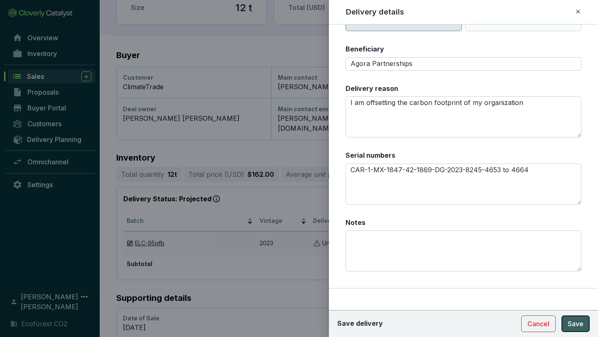
click at [574, 298] on span "Save" at bounding box center [576, 324] width 16 height 10
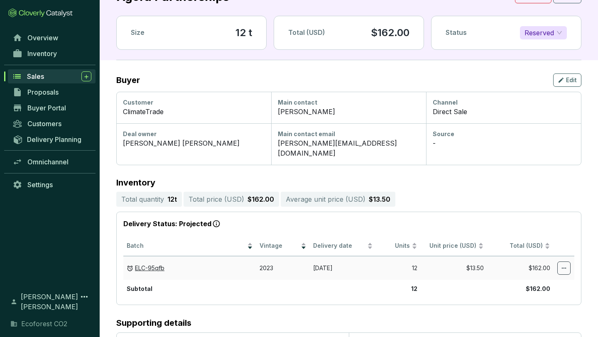
scroll to position [0, 0]
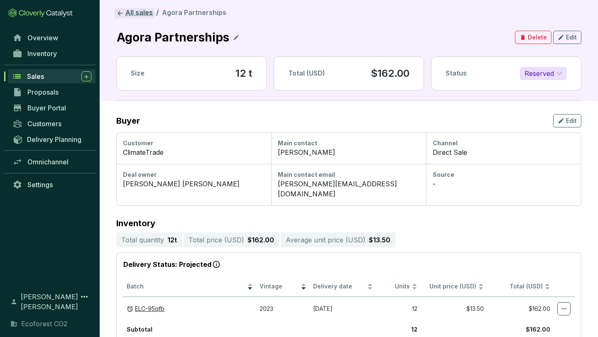
click at [132, 13] on link "All sales" at bounding box center [135, 13] width 40 height 10
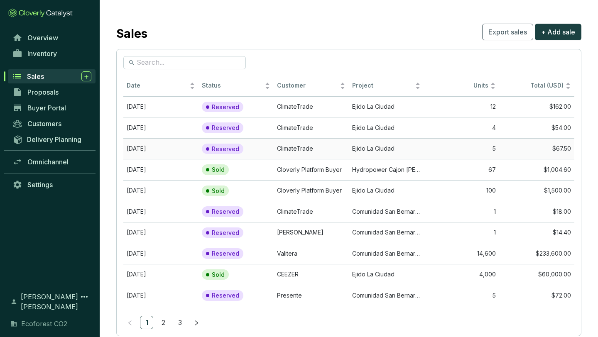
click at [385, 150] on td "Ejido La Ciudad" at bounding box center [386, 148] width 75 height 21
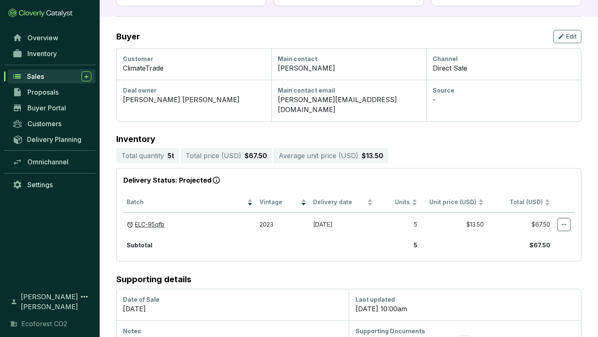
scroll to position [114, 0]
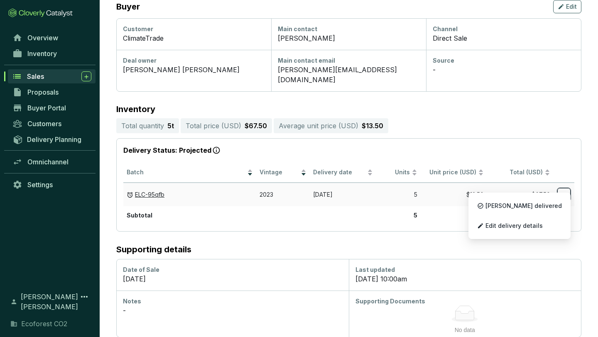
click at [559, 188] on span at bounding box center [563, 194] width 13 height 13
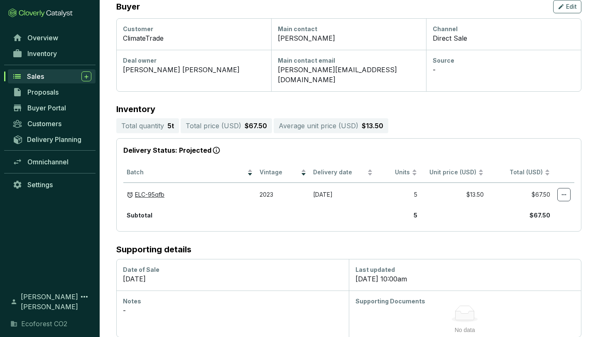
click at [516, 266] on div "Last updated" at bounding box center [464, 270] width 219 height 8
click at [564, 7] on icon "button" at bounding box center [561, 7] width 7 height 10
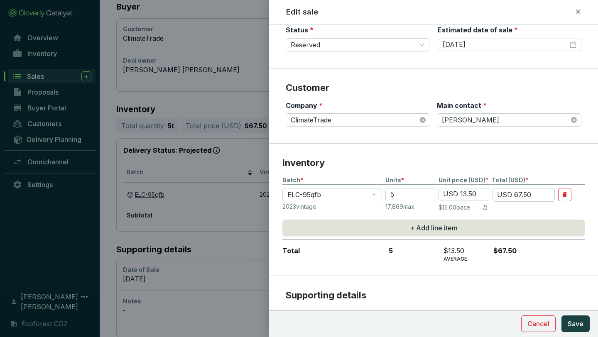
scroll to position [224, 0]
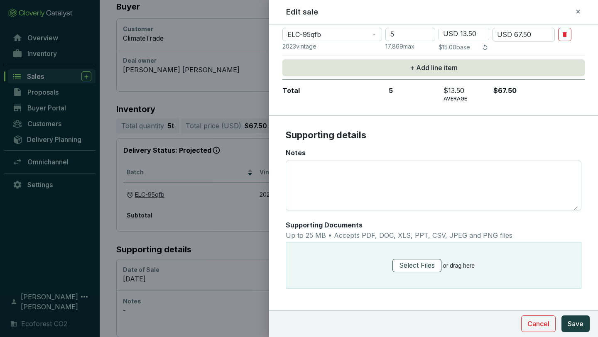
click at [428, 263] on span "Select Files" at bounding box center [417, 265] width 36 height 10
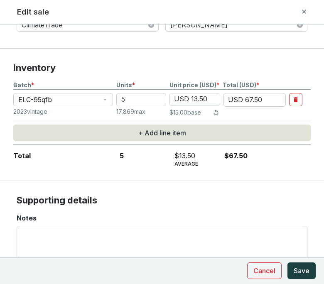
scroll to position [277, 0]
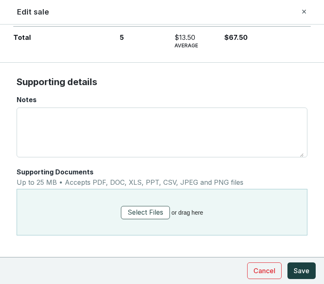
click at [145, 211] on span "Select Files" at bounding box center [145, 212] width 36 height 10
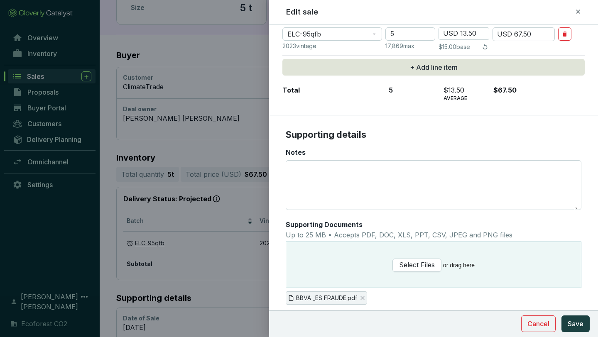
scroll to position [229, 0]
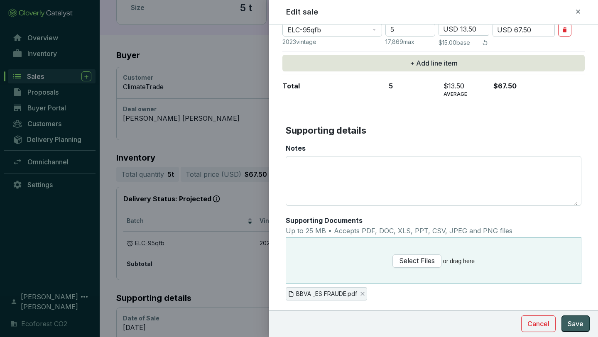
click at [583, 298] on button "Save" at bounding box center [575, 324] width 28 height 17
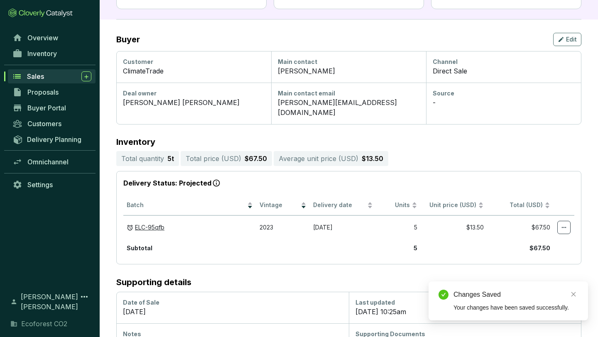
scroll to position [102, 0]
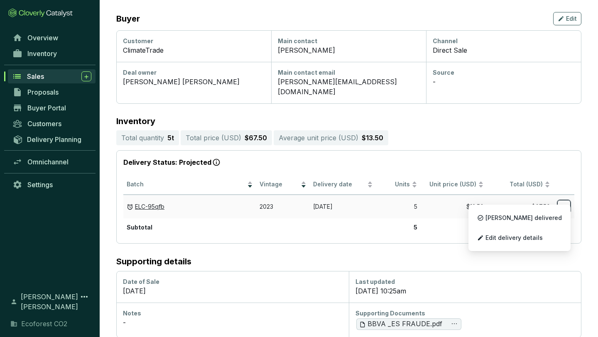
click at [562, 202] on icon at bounding box center [564, 207] width 7 height 10
click at [541, 232] on p "Edit delivery details" at bounding box center [520, 237] width 94 height 17
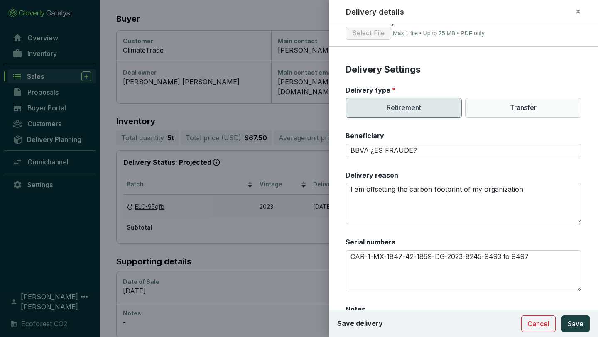
scroll to position [203, 0]
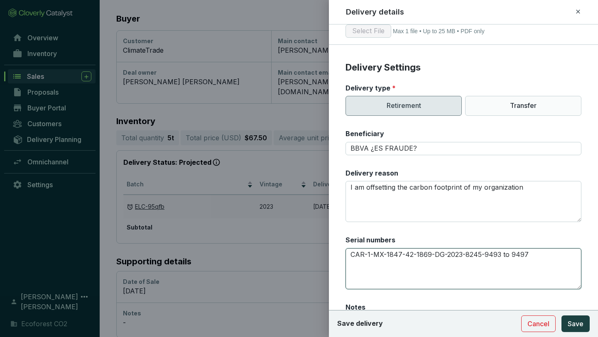
click at [541, 254] on textarea "CAR-1-MX-1847-42-1869-DG-2023-8245-9493 to 9497" at bounding box center [464, 268] width 236 height 41
paste textarea "CAR-1-MX-1847-42-1869-DG-2023-8245-9493 to 9497"
drag, startPoint x: 534, startPoint y: 262, endPoint x: 347, endPoint y: 266, distance: 186.5
click at [347, 266] on textarea "CAR-1-MX-1847-42-1869-DG-2023-8245-9493 to 9497 CAR-1-MX-1847-42-1869-DG-2023-8…" at bounding box center [464, 268] width 236 height 41
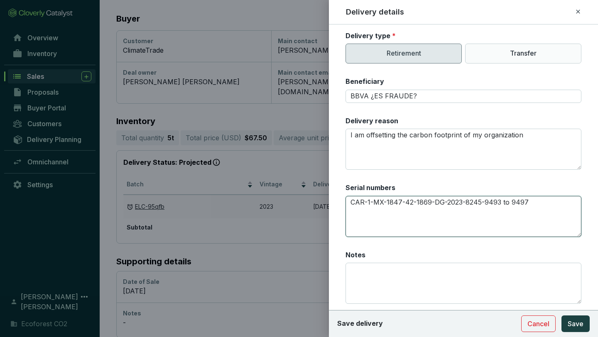
scroll to position [261, 0]
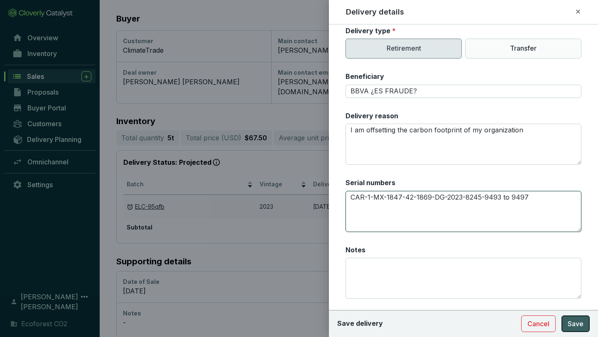
type textarea "CAR-1-MX-1847-42-1869-DG-2023-8245-9493 to 9497"
click at [569, 298] on span "Save" at bounding box center [576, 324] width 16 height 10
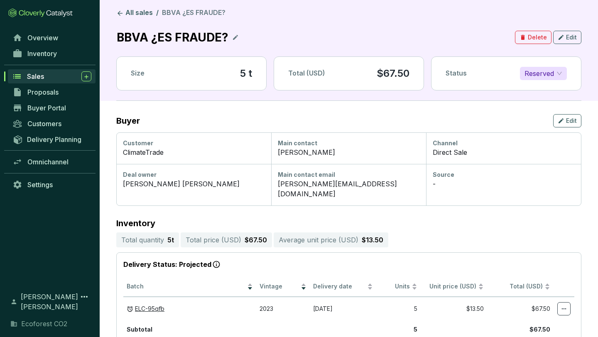
scroll to position [4, 0]
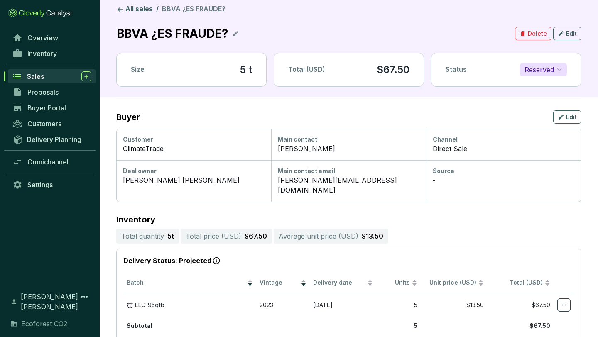
click at [42, 74] on span "Sales" at bounding box center [35, 76] width 17 height 8
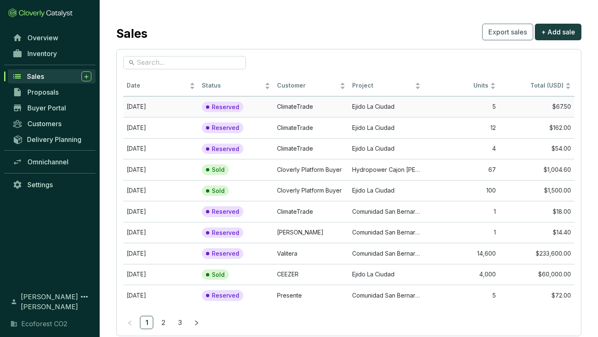
click at [353, 105] on td "Ejido La Ciudad" at bounding box center [386, 106] width 75 height 21
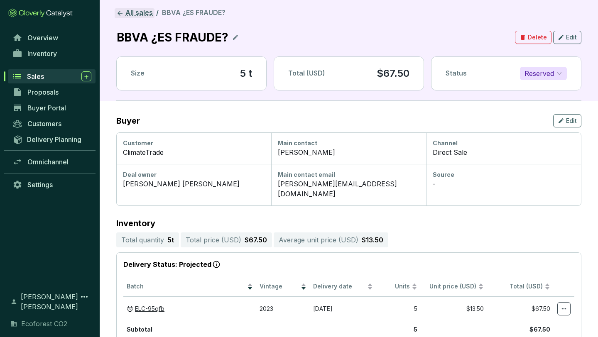
click at [132, 12] on link "All sales" at bounding box center [135, 13] width 40 height 10
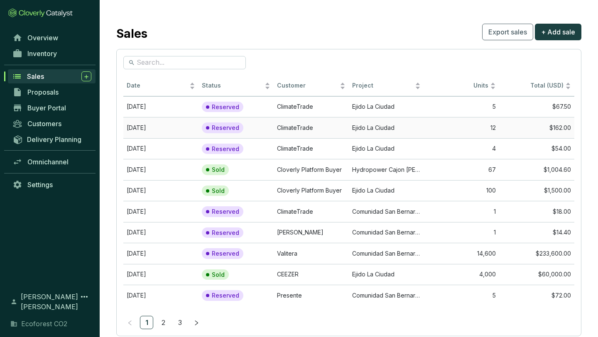
click at [336, 127] on td "ClimateTrade" at bounding box center [311, 127] width 75 height 21
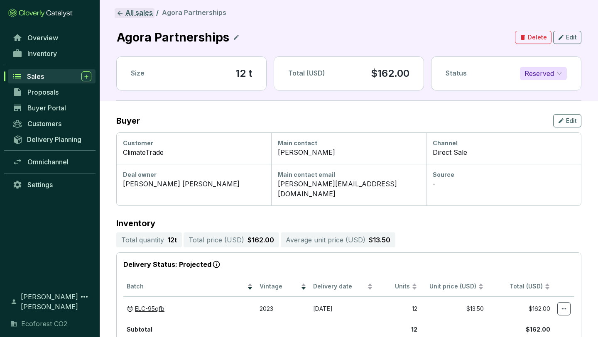
click at [141, 14] on link "All sales" at bounding box center [135, 13] width 40 height 10
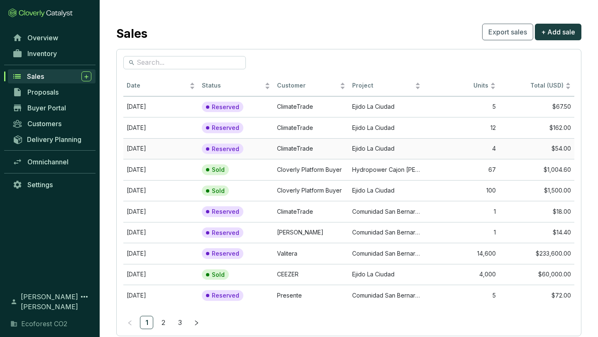
click at [327, 147] on td "ClimateTrade" at bounding box center [311, 148] width 75 height 21
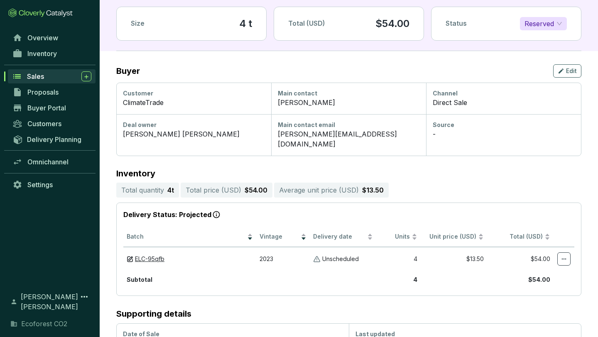
scroll to position [114, 0]
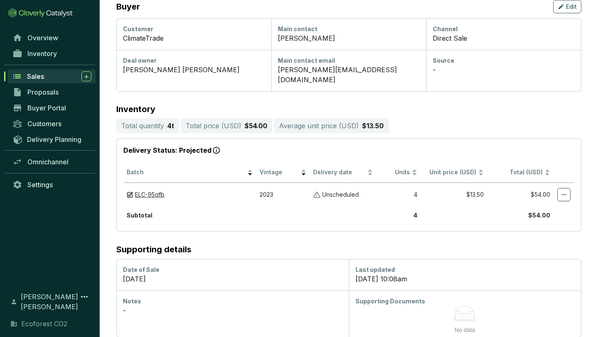
click at [459, 298] on icon at bounding box center [465, 315] width 19 height 9
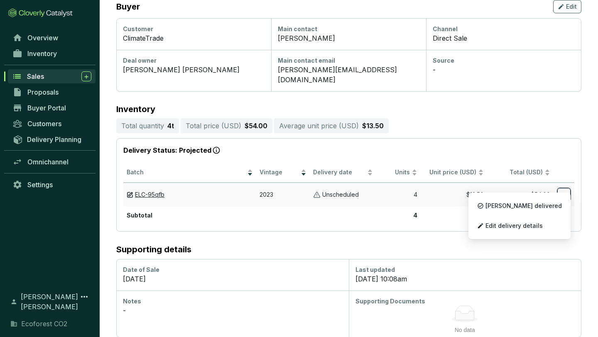
click at [561, 190] on icon at bounding box center [564, 195] width 7 height 10
click at [526, 225] on span "Edit delivery details" at bounding box center [513, 226] width 57 height 7
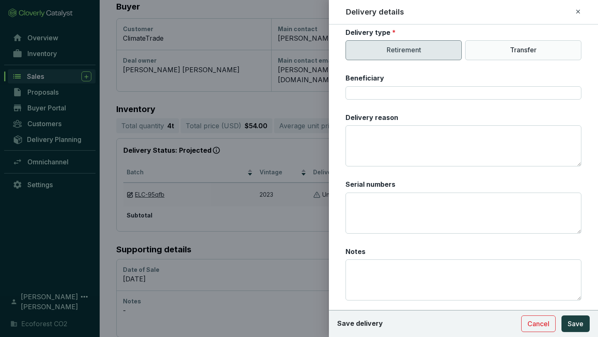
scroll to position [257, 0]
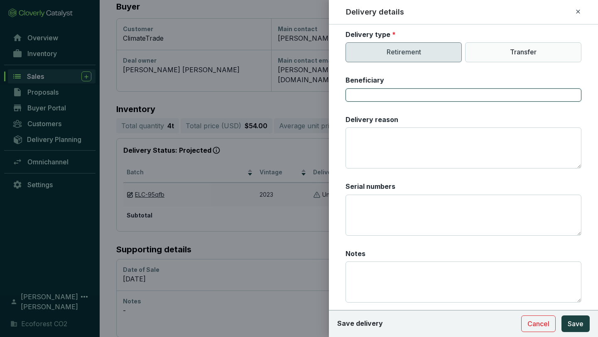
click at [436, 96] on input "Beneficiary" at bounding box center [464, 94] width 236 height 13
type input "BBVA PUNTOS"
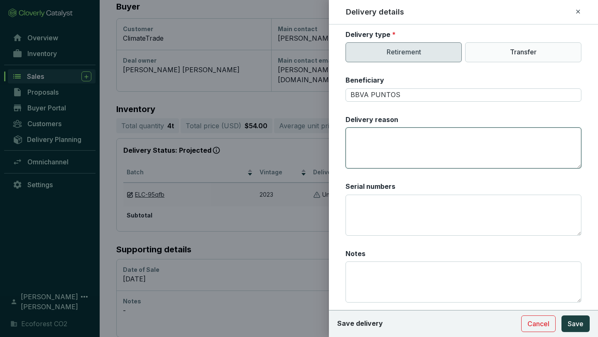
click at [434, 147] on textarea "Delivery reason" at bounding box center [464, 147] width 236 height 41
paste textarea "I am offsetting the carbon footprint of my organization"
type textarea "I am offsetting the carbon footprint of my organization"
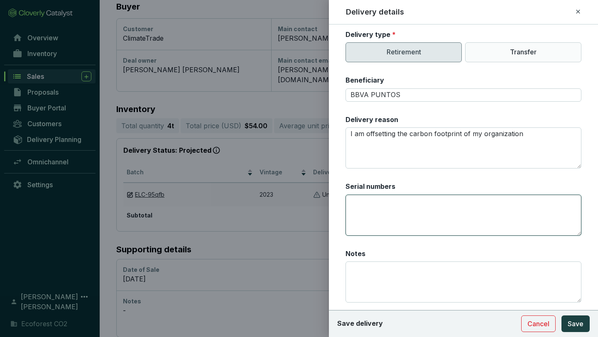
click at [363, 213] on textarea "Serial numbers" at bounding box center [464, 215] width 236 height 41
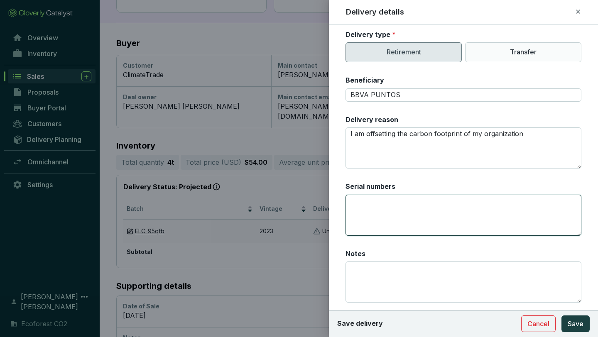
paste textarea "CAR-1-MX-1847-42-1869-DG-2023-8245-4665 to 4668"
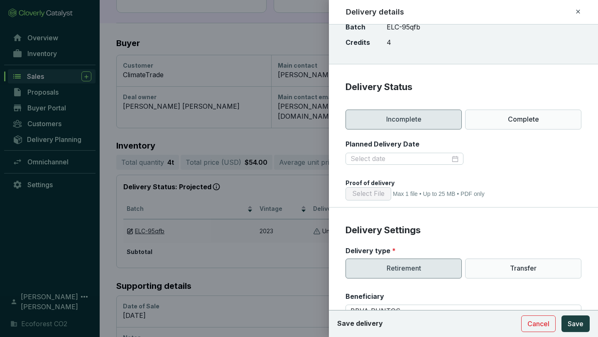
scroll to position [45, 0]
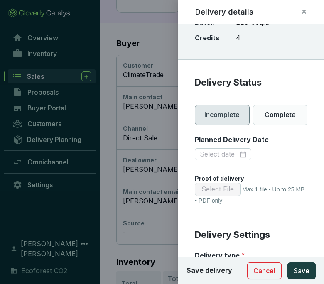
type textarea "CAR-1-MX-1847-42-1869-DG-2023-8245-4665 to 4668"
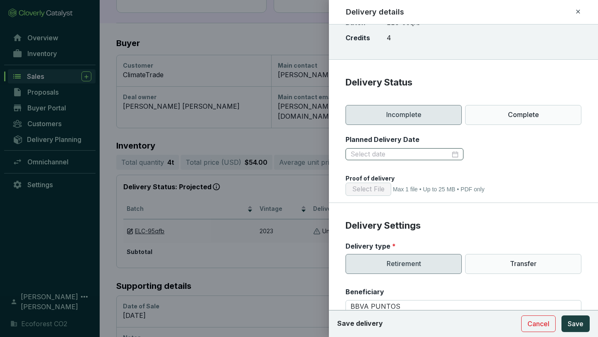
click at [454, 151] on div at bounding box center [405, 154] width 108 height 9
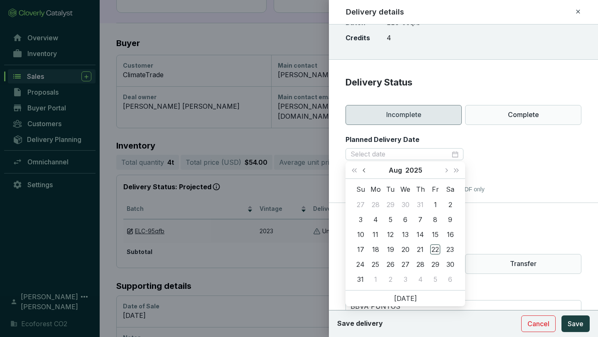
click at [365, 171] on span "Previous month (PageUp)" at bounding box center [365, 170] width 4 height 4
type input "[DATE]"
click at [392, 265] on div "29" at bounding box center [390, 265] width 10 height 10
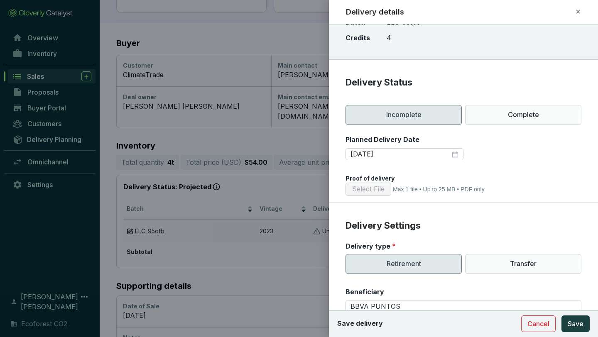
click at [541, 162] on section "Planned Delivery Date [DATE]" at bounding box center [464, 153] width 236 height 36
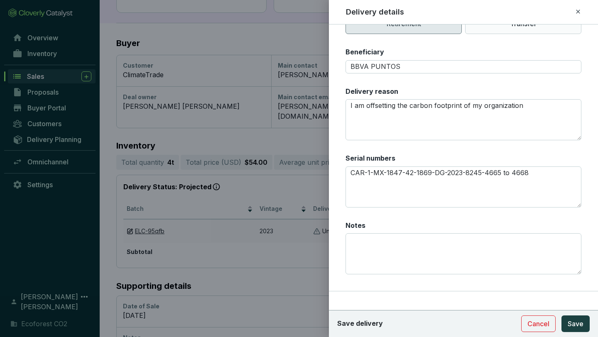
scroll to position [288, 0]
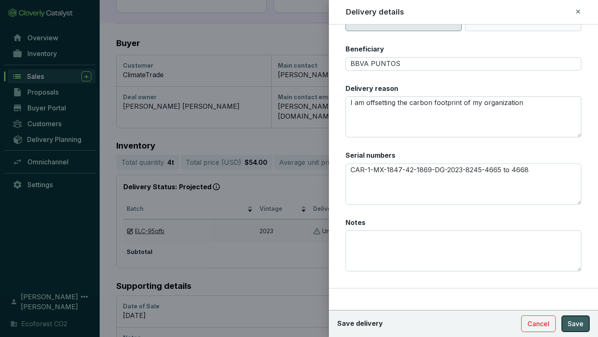
click at [572, 298] on span "Save" at bounding box center [576, 324] width 16 height 10
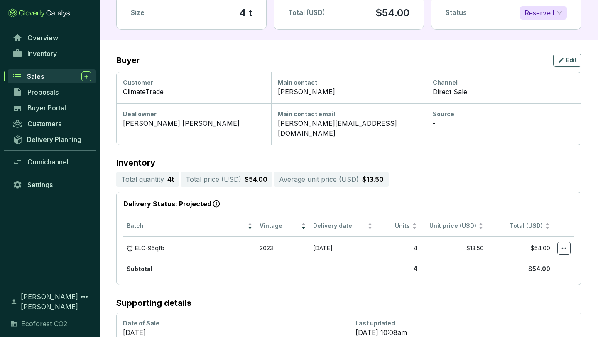
scroll to position [114, 0]
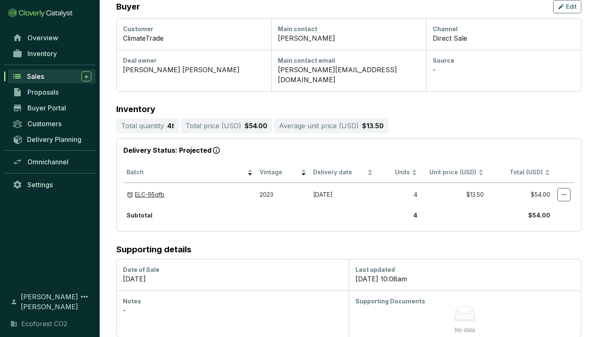
click at [458, 298] on icon at bounding box center [465, 315] width 19 height 9
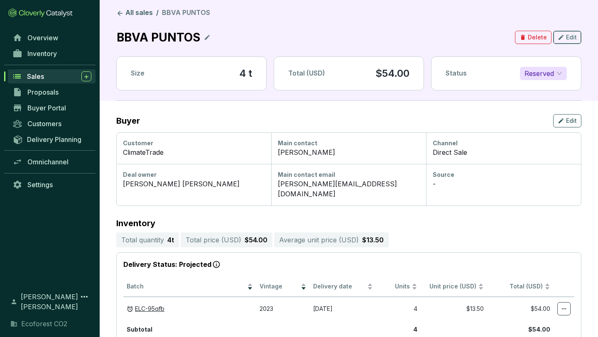
click at [566, 38] on div "Edit" at bounding box center [567, 37] width 19 height 10
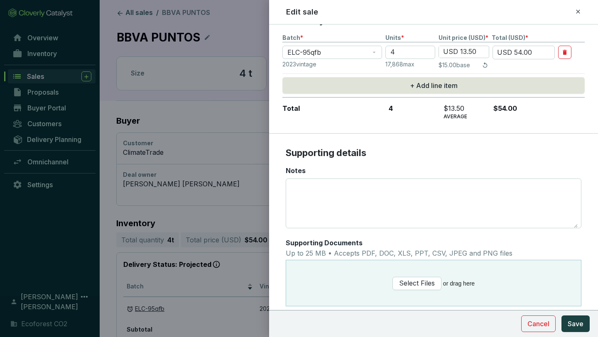
scroll to position [224, 0]
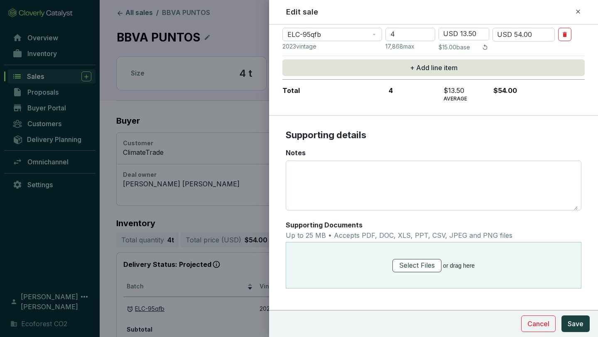
click at [424, 265] on span "Select Files" at bounding box center [417, 265] width 36 height 10
click at [571, 298] on span "Save" at bounding box center [576, 324] width 16 height 10
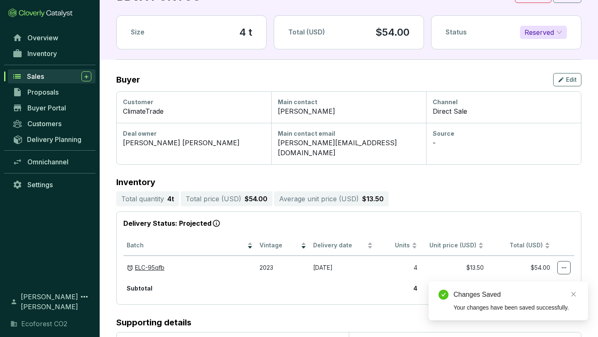
scroll to position [102, 0]
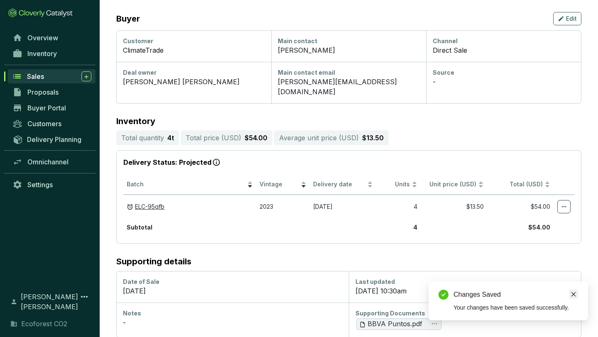
click at [574, 293] on icon "close" at bounding box center [574, 295] width 6 height 6
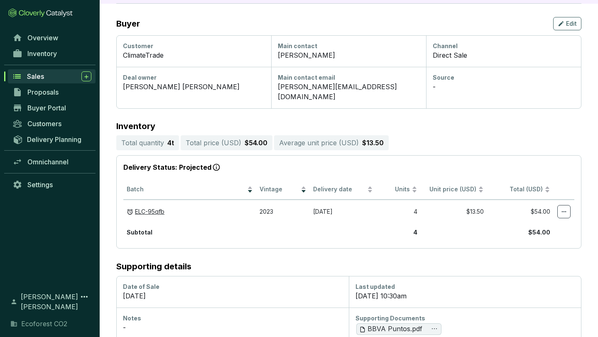
scroll to position [0, 0]
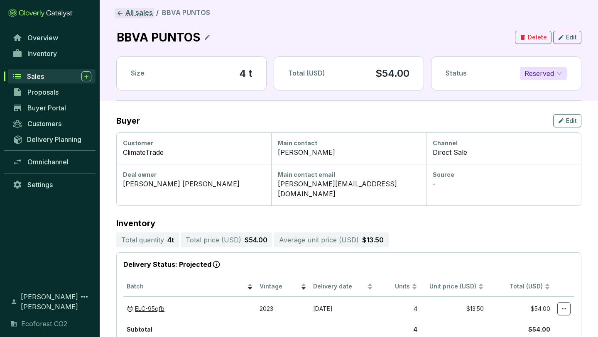
click at [134, 13] on link "All sales" at bounding box center [135, 13] width 40 height 10
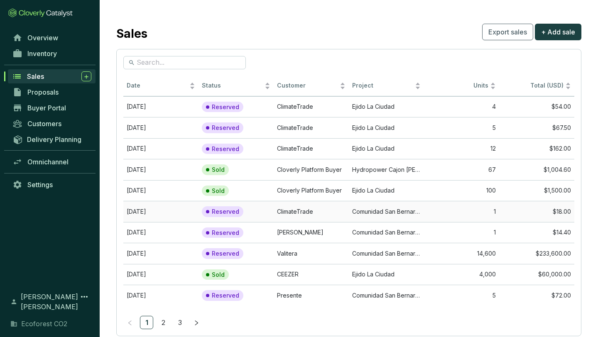
click at [316, 215] on td "ClimateTrade" at bounding box center [311, 211] width 75 height 21
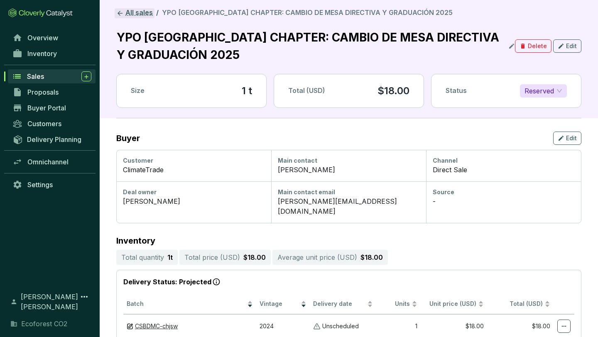
click at [127, 13] on link "All sales" at bounding box center [135, 13] width 40 height 10
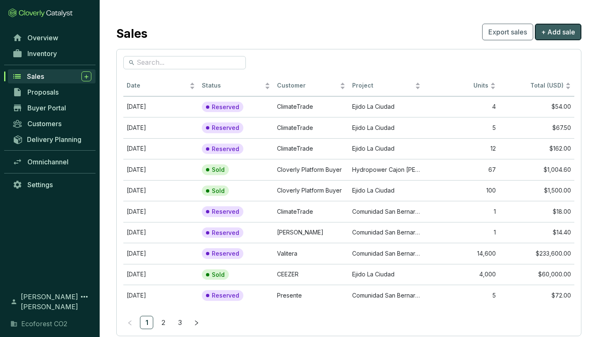
click at [559, 34] on span "+ Add sale" at bounding box center [558, 32] width 34 height 10
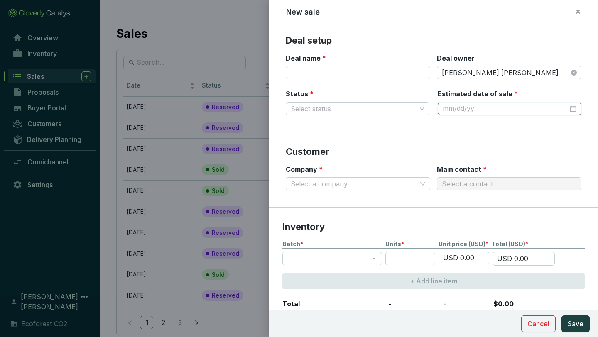
click at [519, 108] on input "Estimated date of sale *" at bounding box center [505, 108] width 125 height 9
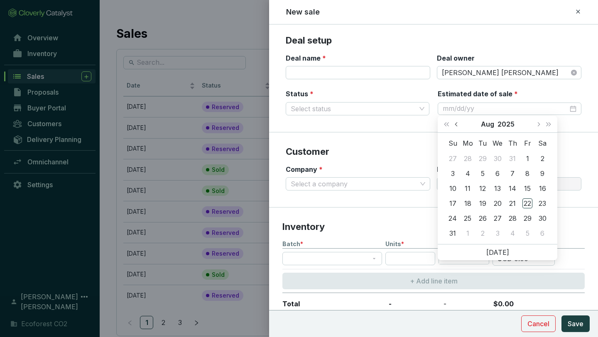
click at [456, 123] on span "Previous month (PageUp)" at bounding box center [457, 124] width 4 height 4
type input "[DATE]"
click at [481, 175] on div "8" at bounding box center [483, 174] width 10 height 10
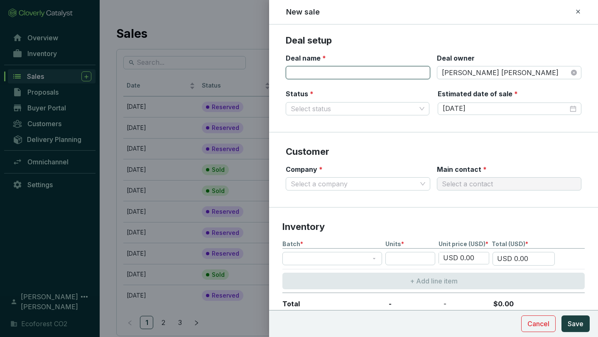
click at [369, 76] on input "Deal name *" at bounding box center [358, 72] width 145 height 13
type input "Hecho en Casa"
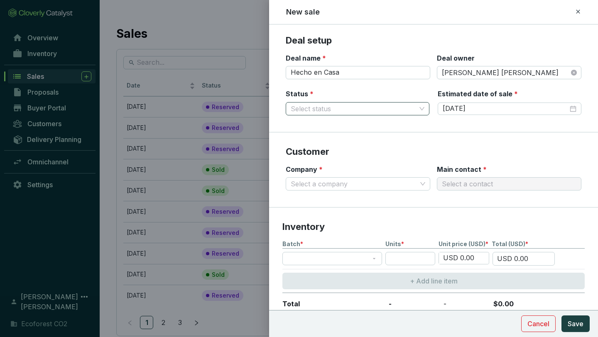
click at [362, 110] on input "Status *" at bounding box center [353, 109] width 125 height 12
click at [351, 118] on div "Reserved" at bounding box center [357, 124] width 140 height 13
click at [395, 183] on input "Company *" at bounding box center [354, 184] width 126 height 12
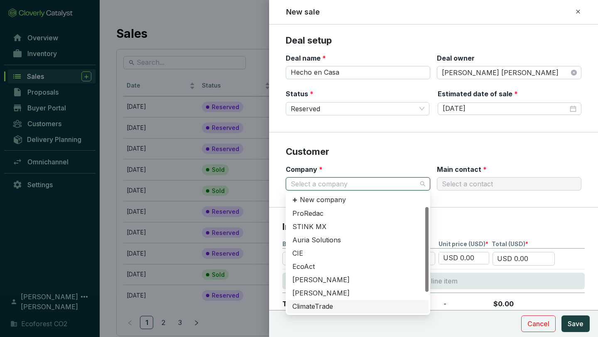
click at [327, 298] on div "ClimateTrade" at bounding box center [357, 306] width 141 height 13
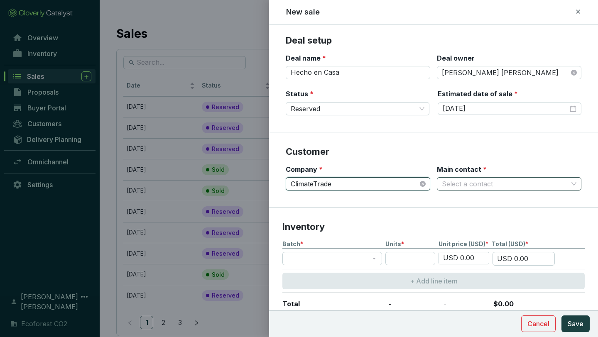
click at [476, 183] on input "Main contact *" at bounding box center [505, 184] width 126 height 12
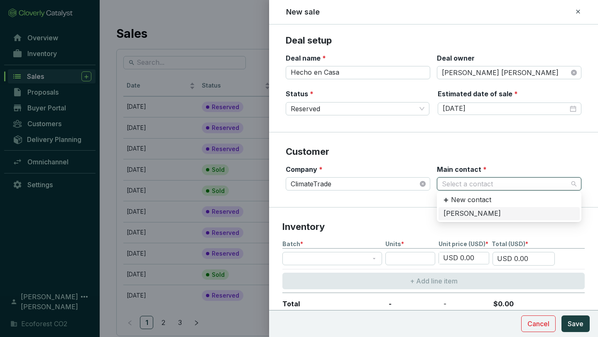
click at [459, 210] on div "[PERSON_NAME]" at bounding box center [509, 213] width 131 height 9
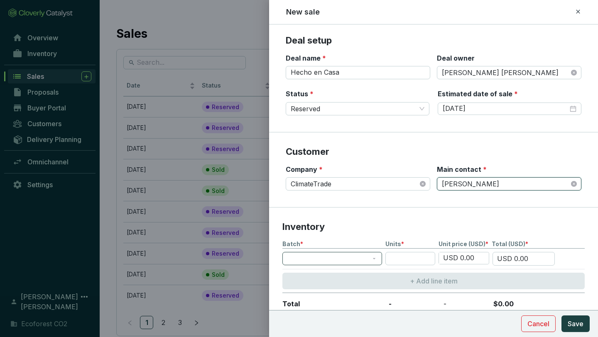
click at [372, 257] on span at bounding box center [332, 258] width 90 height 12
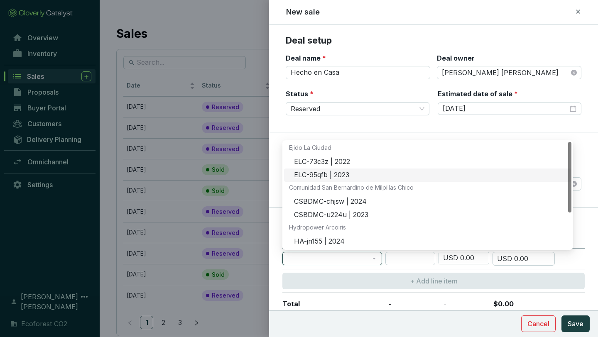
click at [336, 175] on div "ELC-95qfb | 2023" at bounding box center [430, 175] width 272 height 9
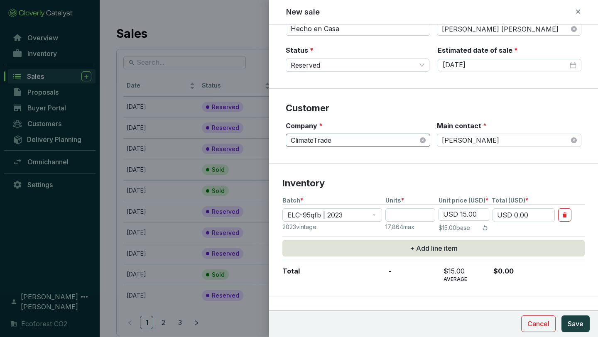
scroll to position [56, 0]
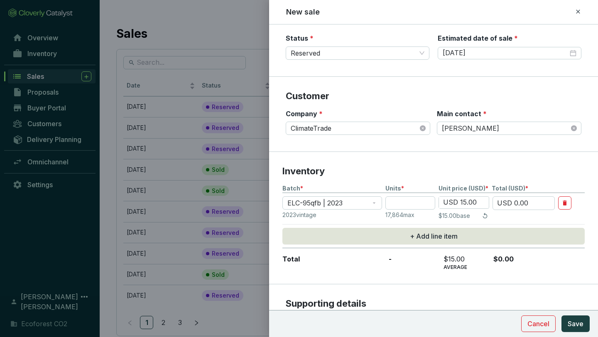
click at [464, 202] on input "USD 15.00" at bounding box center [464, 203] width 50 height 12
type input "USD 13.50"
click at [492, 168] on p "Inventory" at bounding box center [433, 171] width 302 height 12
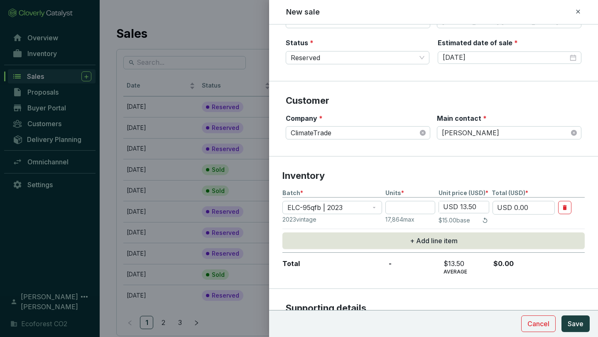
scroll to position [62, 0]
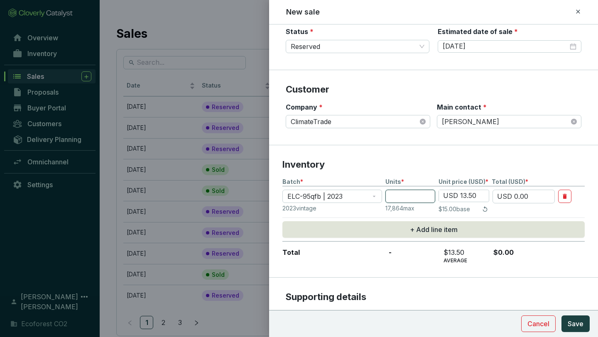
click at [421, 197] on input "number" at bounding box center [410, 196] width 50 height 13
type input "2"
type input "USD 27.00"
type input "22"
type input "USD 297.00"
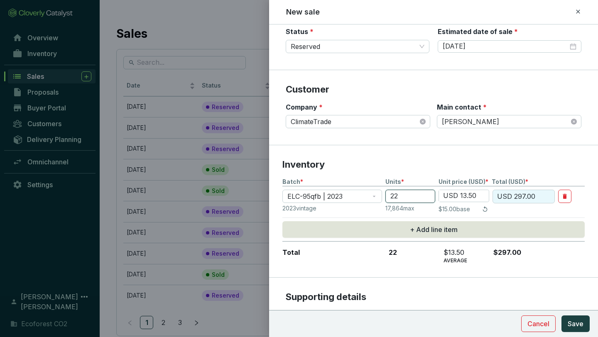
type input "22"
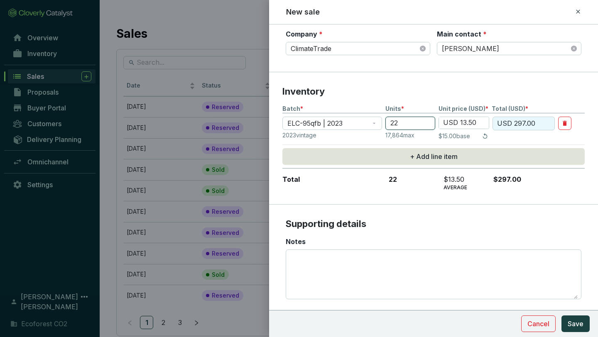
scroll to position [157, 0]
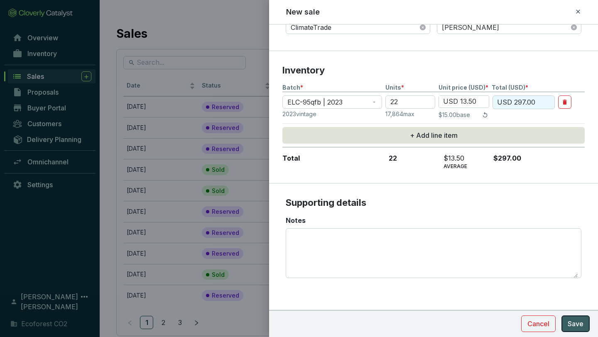
click at [575, 298] on span "Save" at bounding box center [576, 324] width 16 height 10
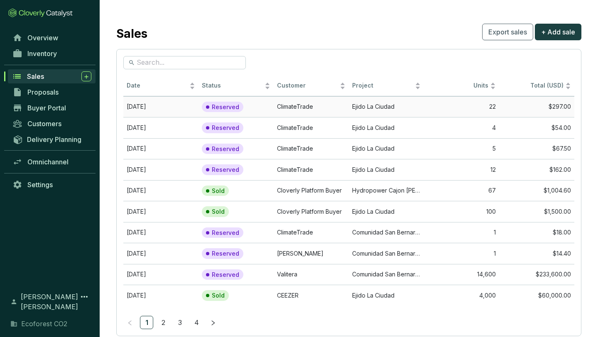
click at [463, 101] on td "22" at bounding box center [461, 106] width 75 height 21
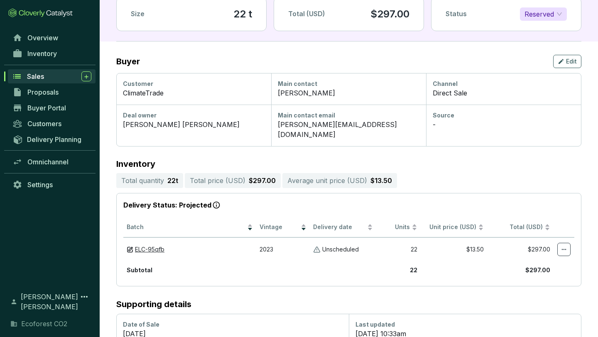
scroll to position [114, 0]
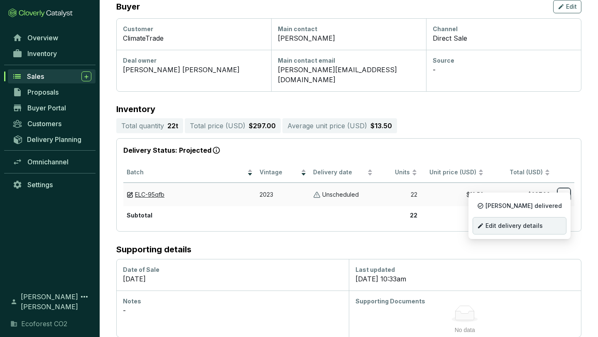
click at [539, 223] on span "Edit delivery details" at bounding box center [513, 226] width 57 height 7
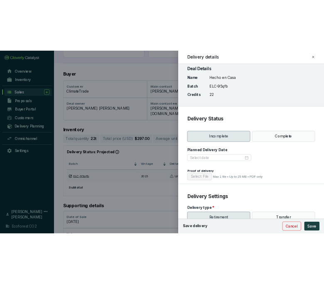
scroll to position [0, 0]
